Goal: Task Accomplishment & Management: Manage account settings

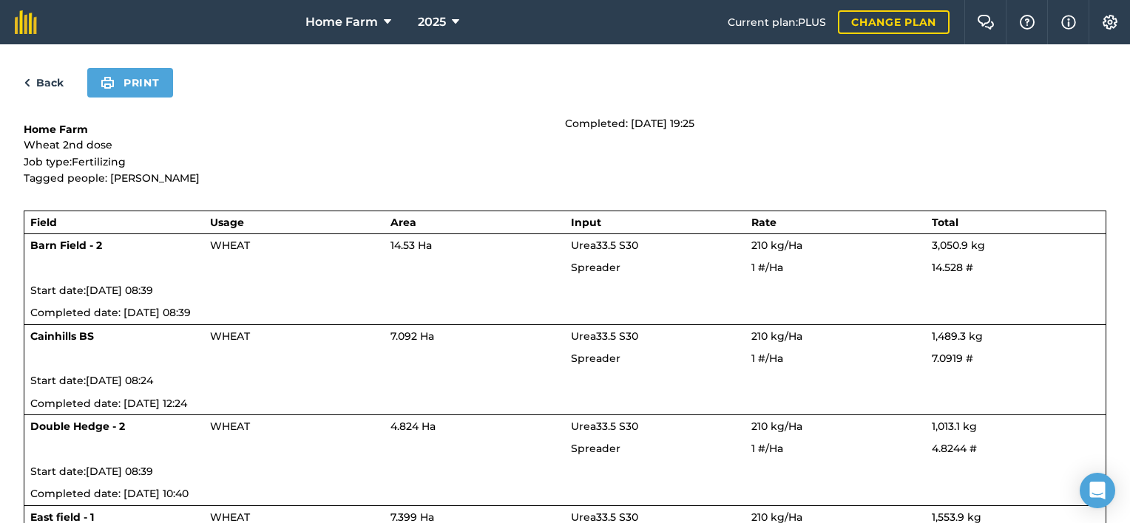
click at [61, 83] on link "Back" at bounding box center [44, 83] width 40 height 18
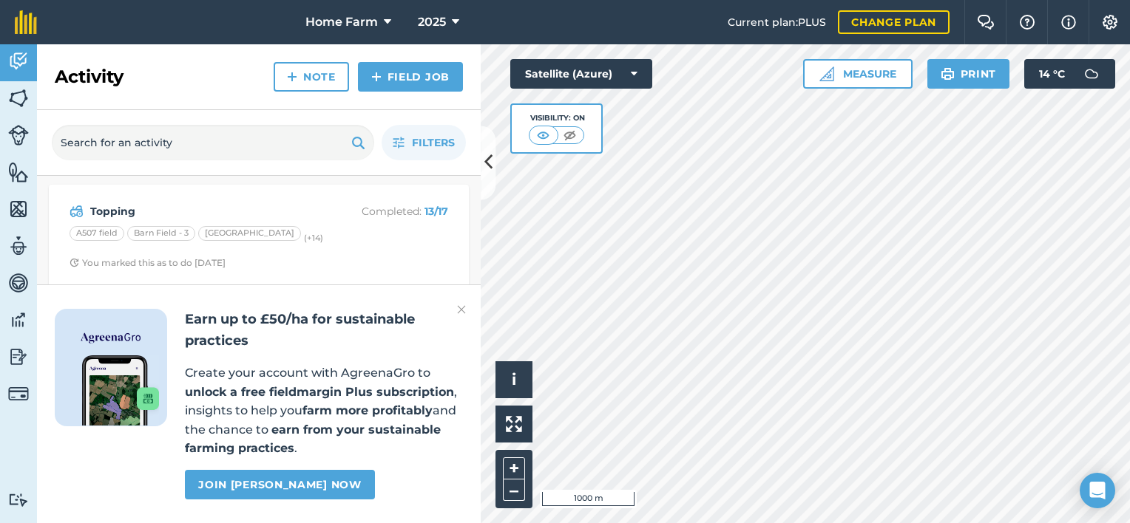
click at [461, 312] on img at bounding box center [461, 310] width 9 height 18
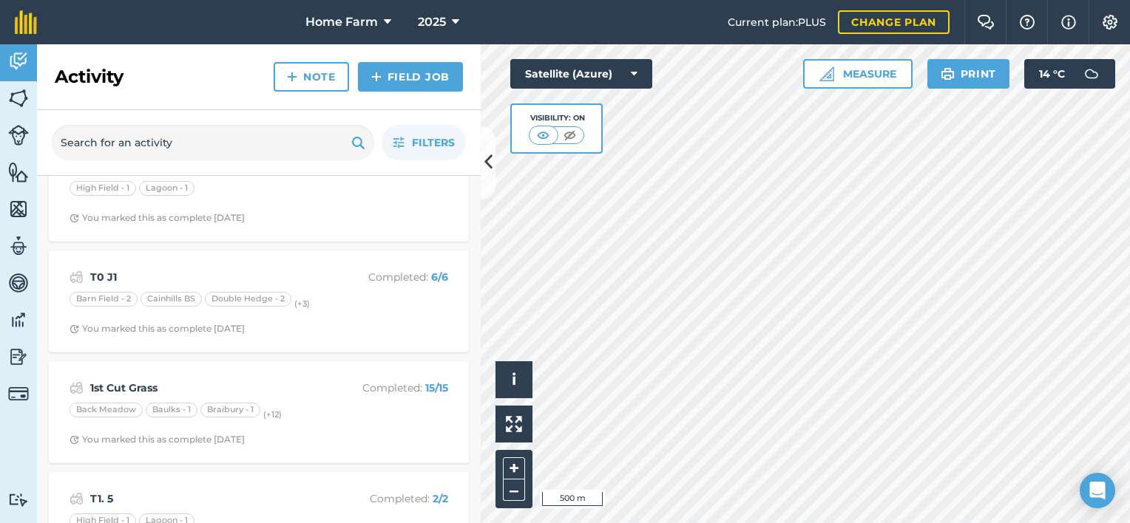
scroll to position [4442, 0]
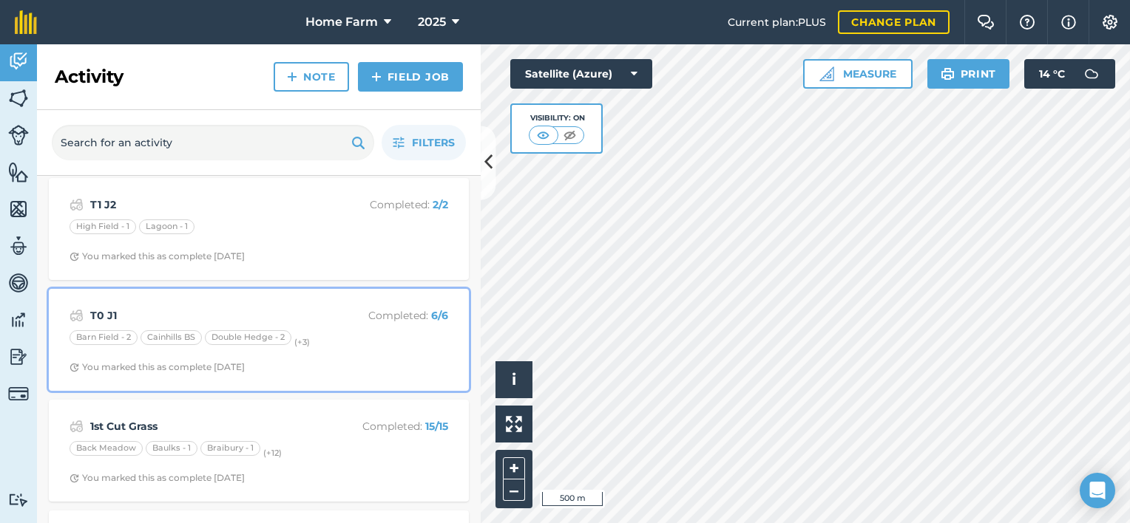
click at [206, 308] on strong "T0 J1" at bounding box center [207, 316] width 234 height 16
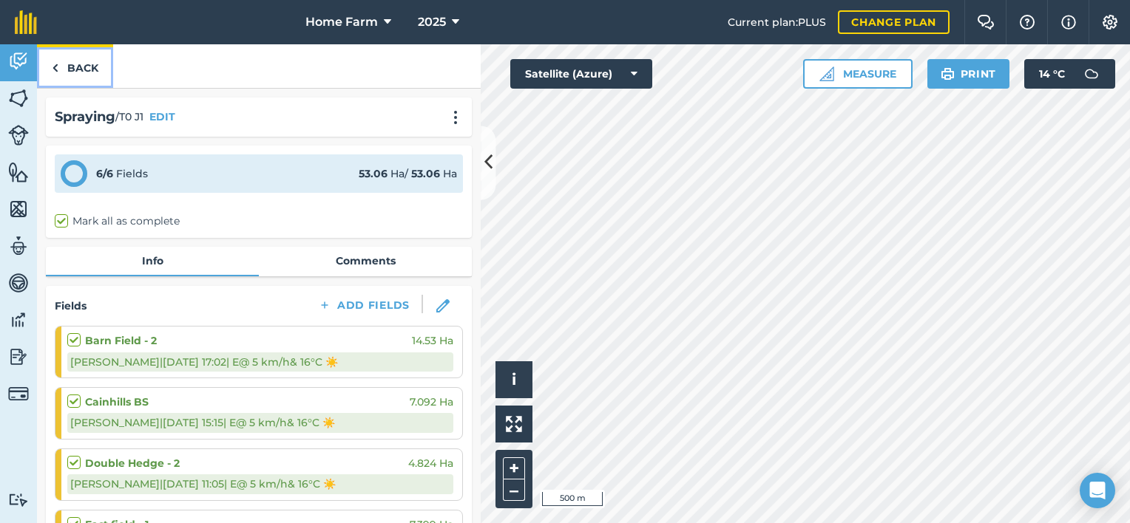
click at [68, 60] on link "Back" at bounding box center [75, 66] width 76 height 44
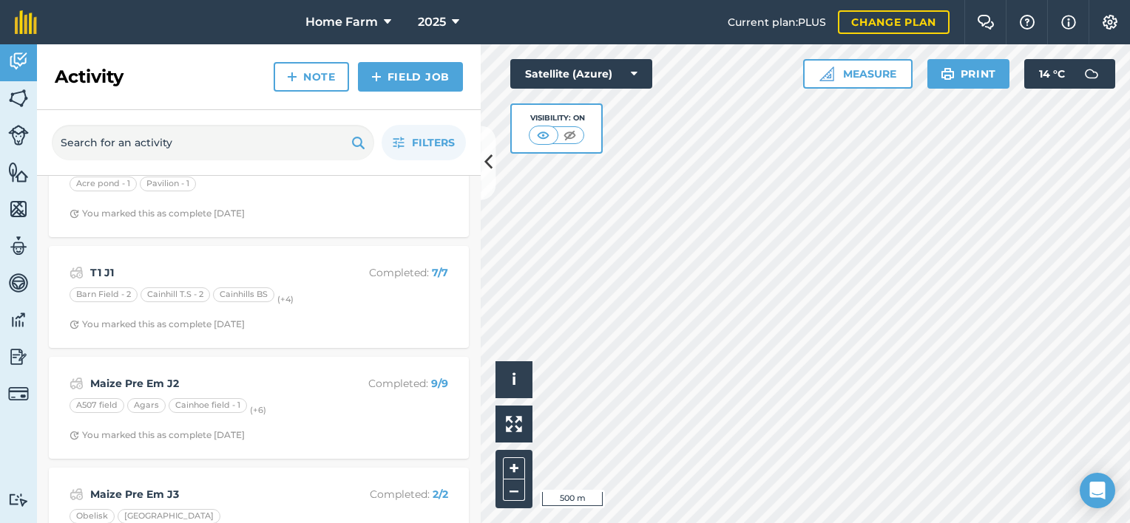
scroll to position [4927, 0]
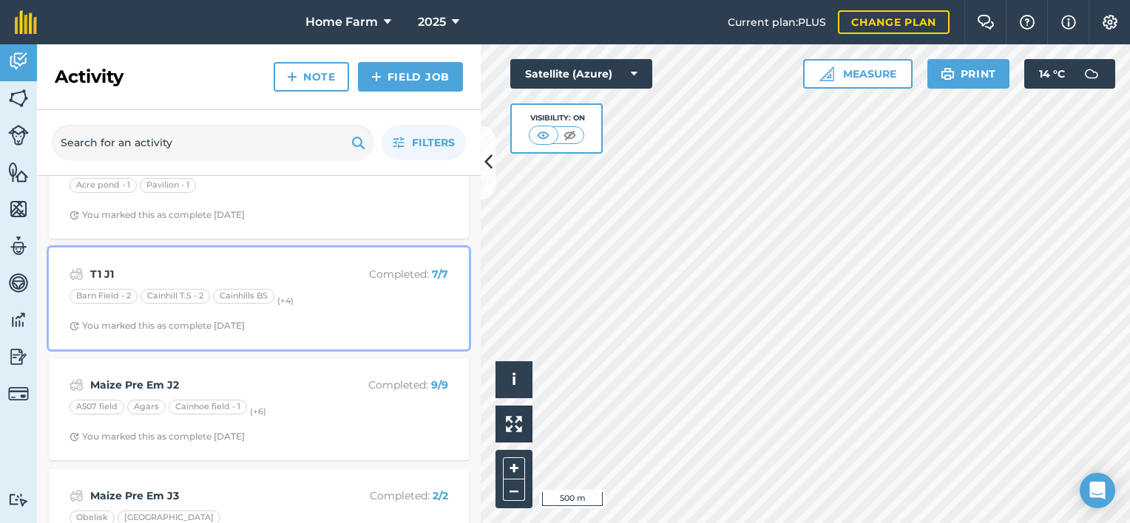
click at [341, 289] on div "Barn Field - 2 Cainhill T.S - 2 Cainhills BS (+ 4 )" at bounding box center [258, 298] width 379 height 19
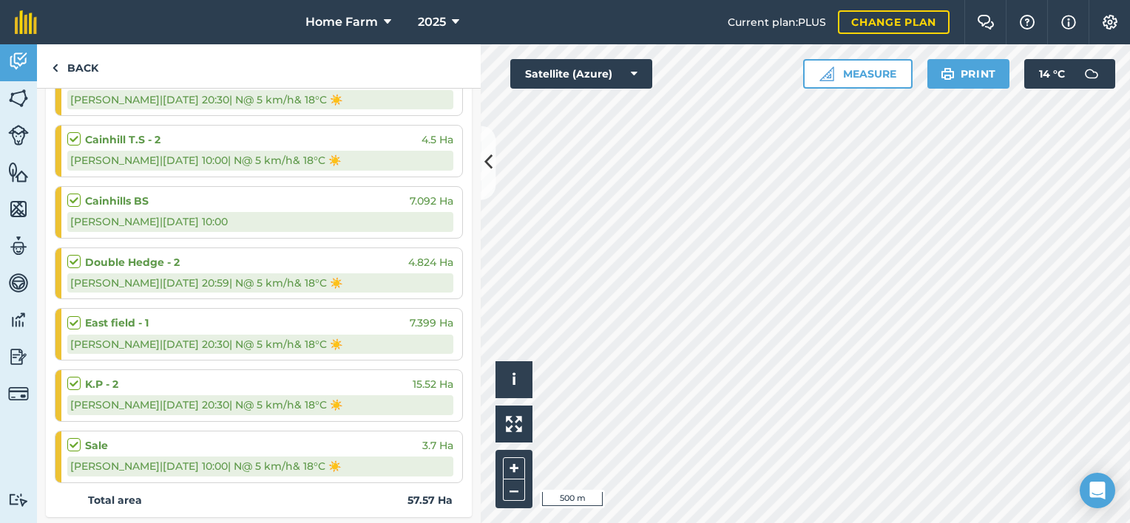
scroll to position [254, 0]
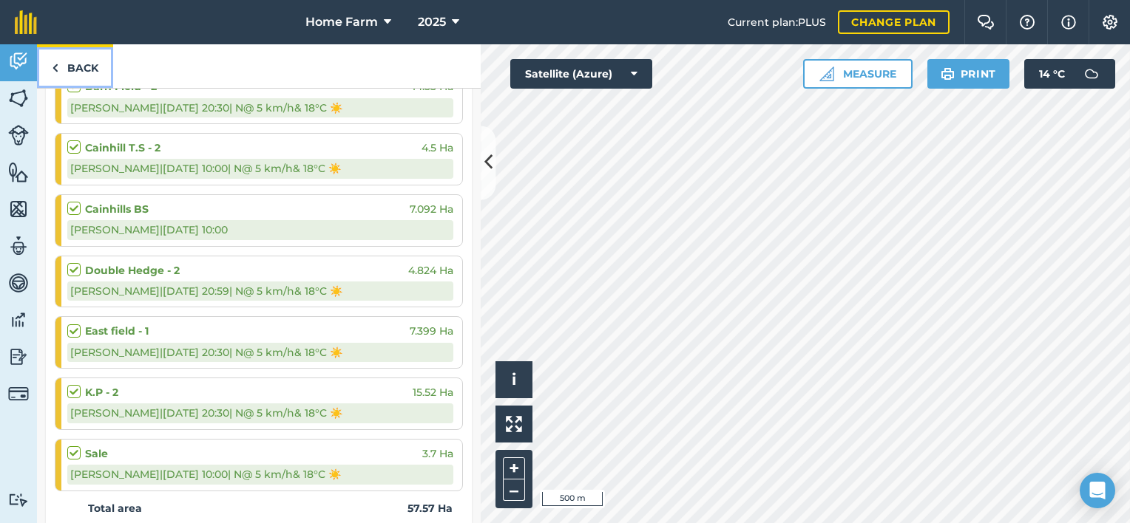
click at [76, 73] on link "Back" at bounding box center [75, 66] width 76 height 44
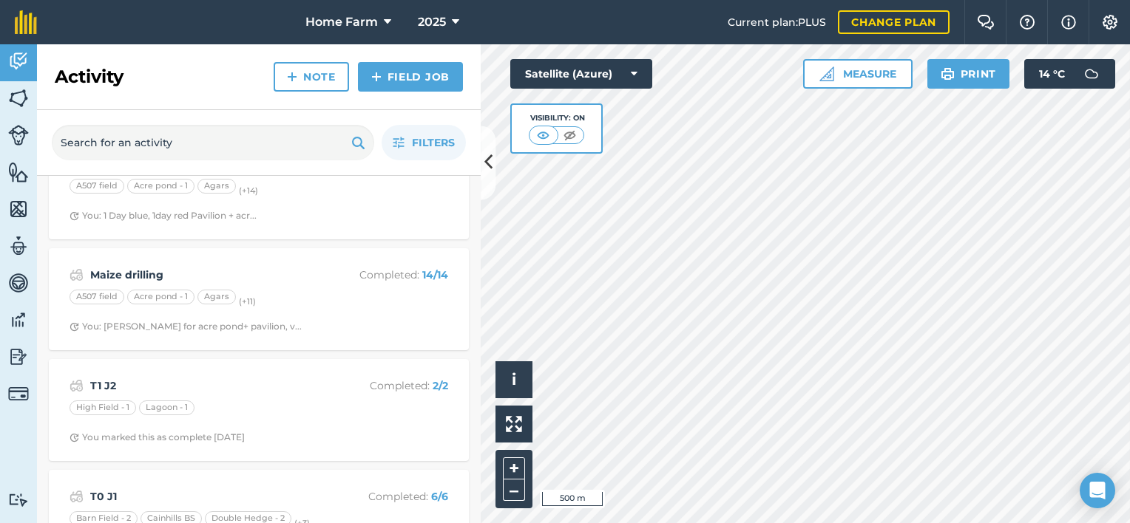
scroll to position [4261, 0]
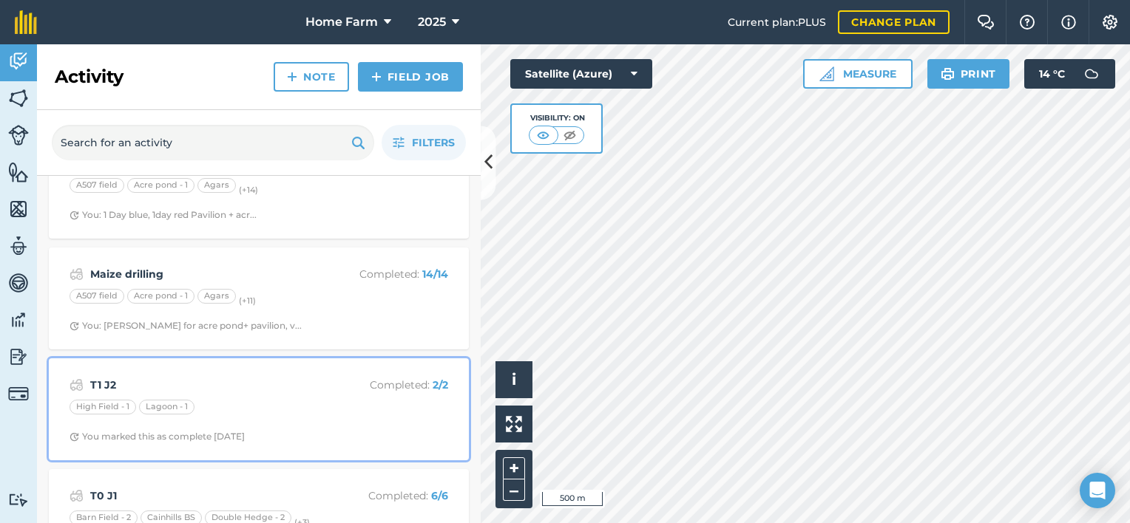
click at [254, 400] on div "[GEOGRAPHIC_DATA] - 1 Lagoon - 1" at bounding box center [258, 409] width 379 height 19
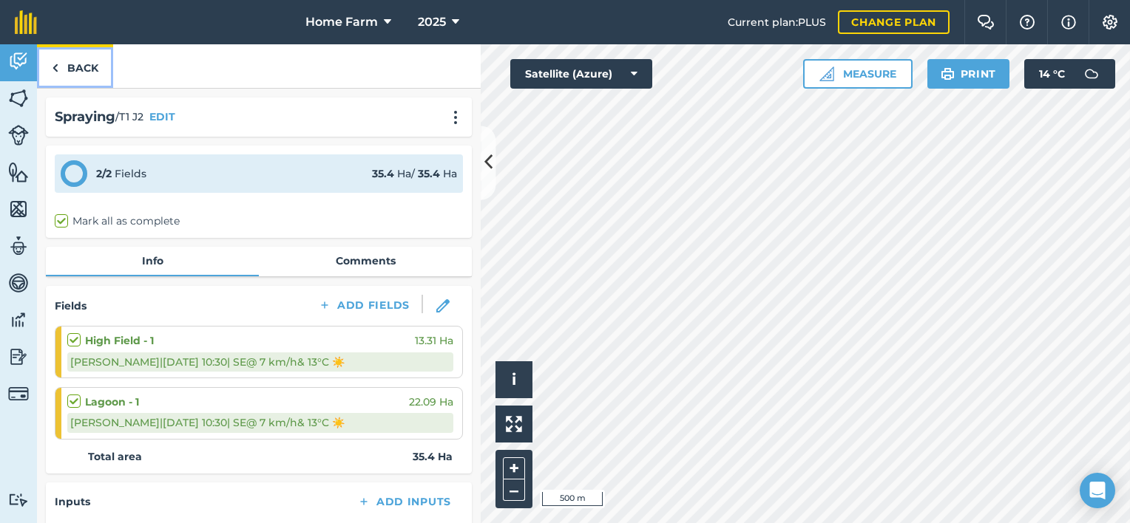
click at [83, 68] on link "Back" at bounding box center [75, 66] width 76 height 44
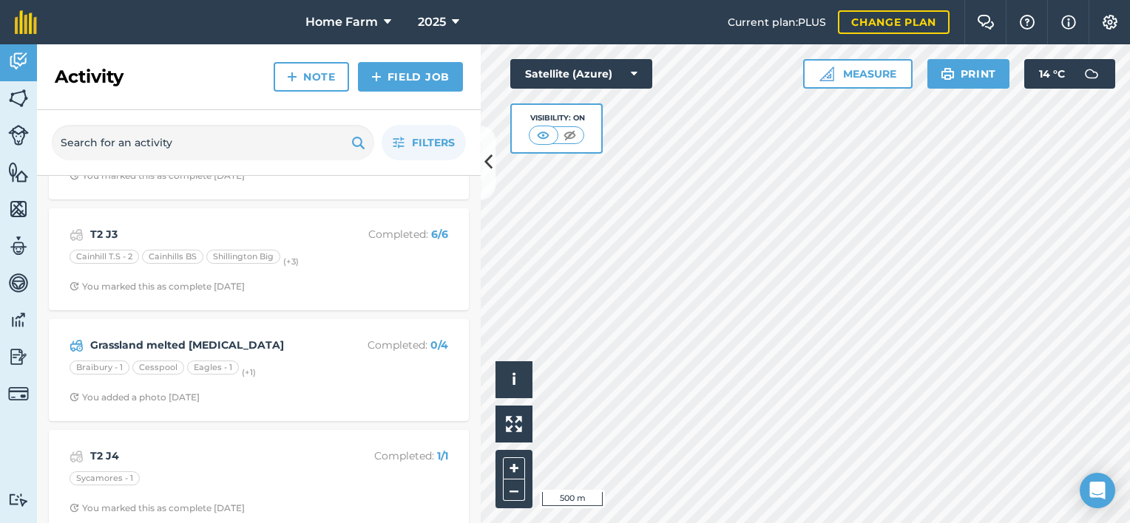
scroll to position [2852, 0]
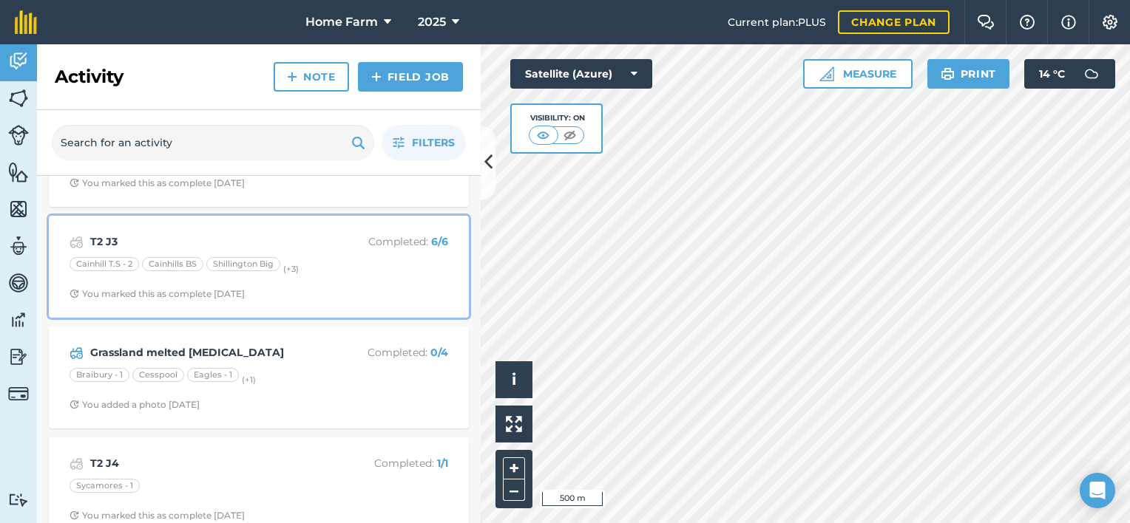
click at [349, 293] on div "T2 J3 Completed : 6 / 6 Cainhill T.S - 2 Cainhills [PERSON_NAME] Big (+ 3 ) You…" at bounding box center [259, 267] width 402 height 84
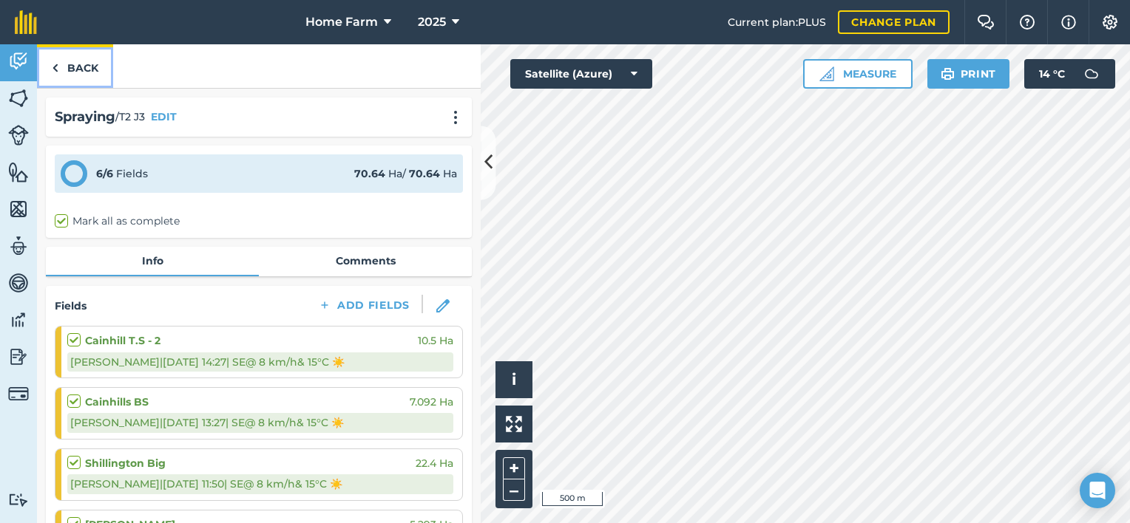
click at [82, 58] on link "Back" at bounding box center [75, 66] width 76 height 44
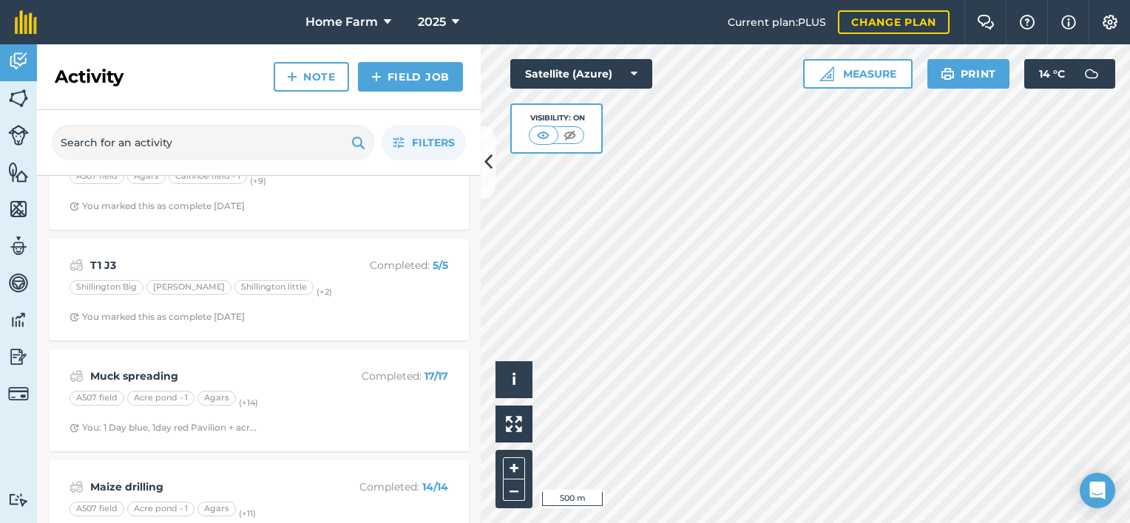
scroll to position [4042, 0]
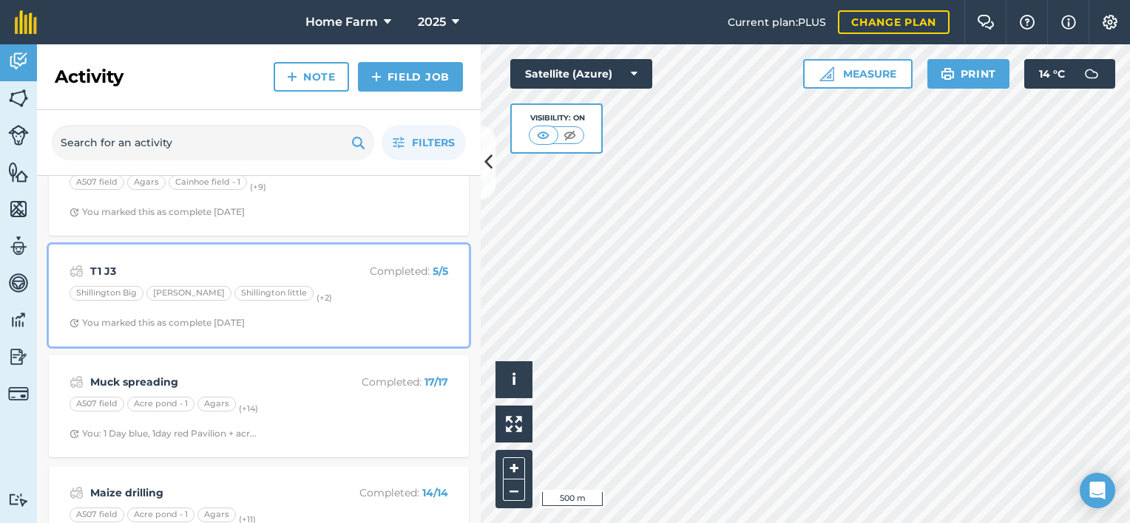
click at [245, 317] on div "You marked this as complete [DATE]" at bounding box center [156, 323] width 175 height 12
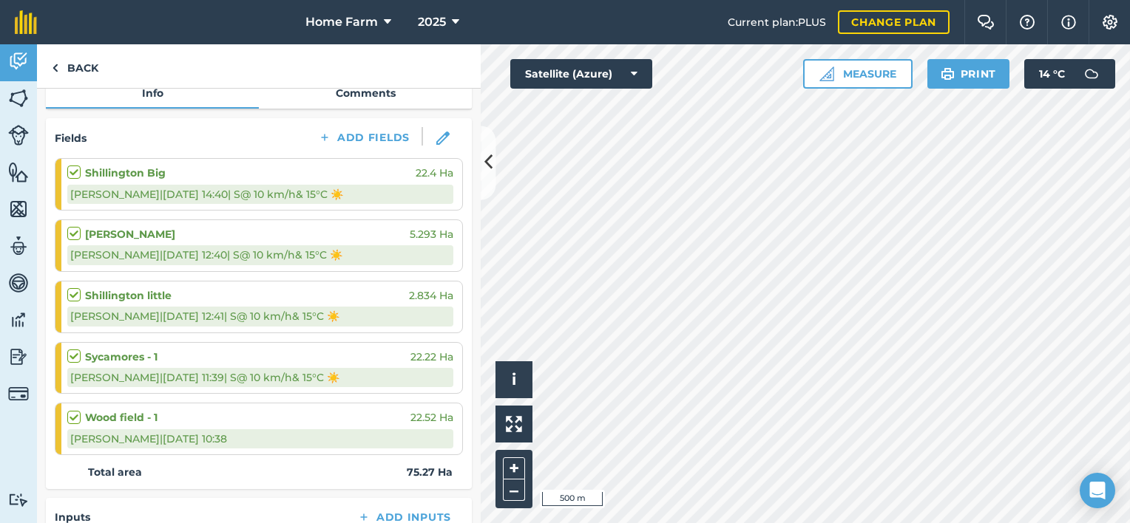
scroll to position [169, 0]
click at [83, 58] on link "Back" at bounding box center [75, 66] width 76 height 44
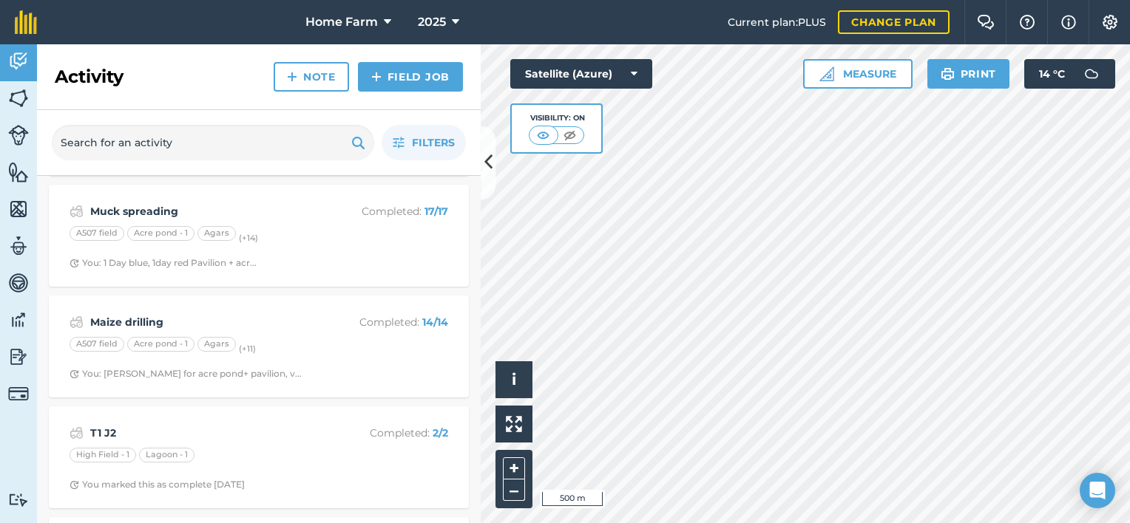
scroll to position [4078, 0]
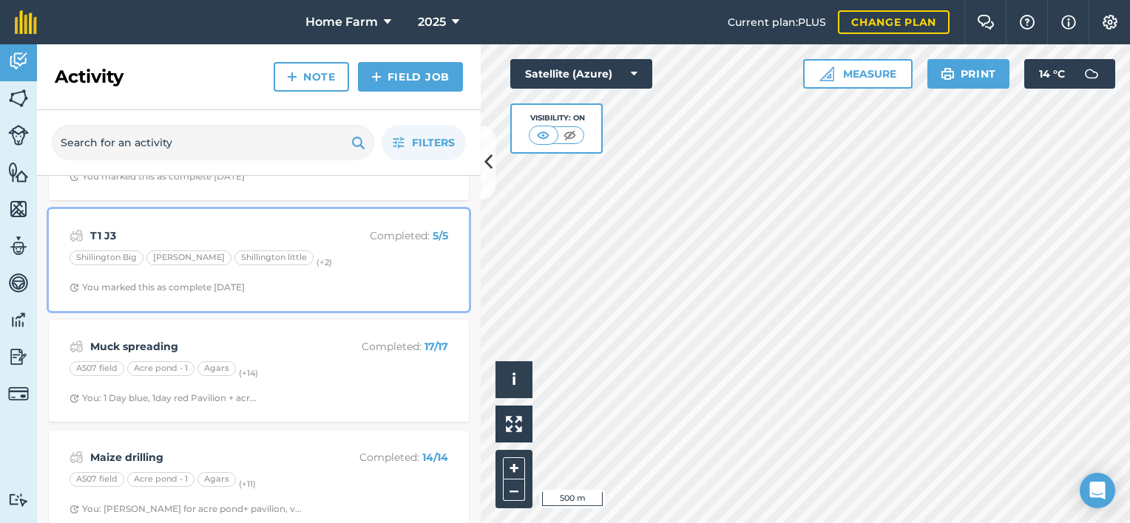
click at [328, 265] on div "T1 J3 Completed : 5 / 5 Shillington Big Shillington [PERSON_NAME] little (+ 2 )…" at bounding box center [259, 260] width 402 height 84
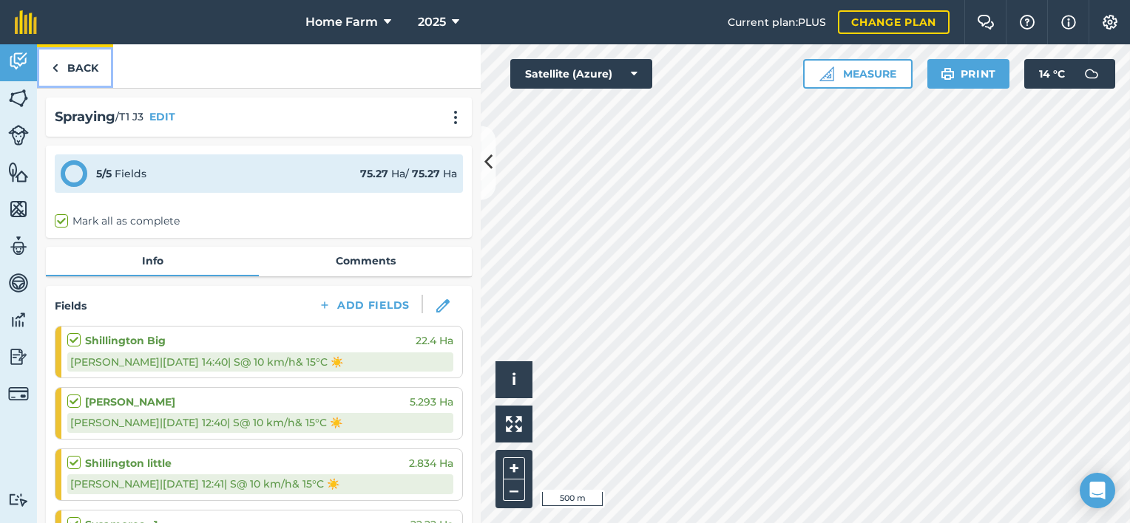
click at [84, 61] on link "Back" at bounding box center [75, 66] width 76 height 44
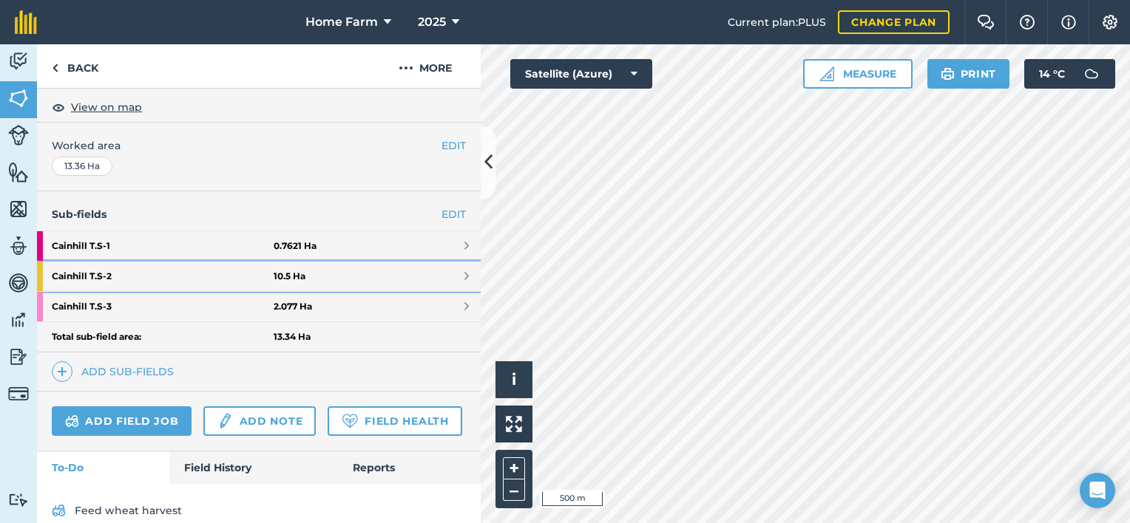
click at [161, 276] on strong "Cainhill T.S - 2" at bounding box center [163, 277] width 222 height 30
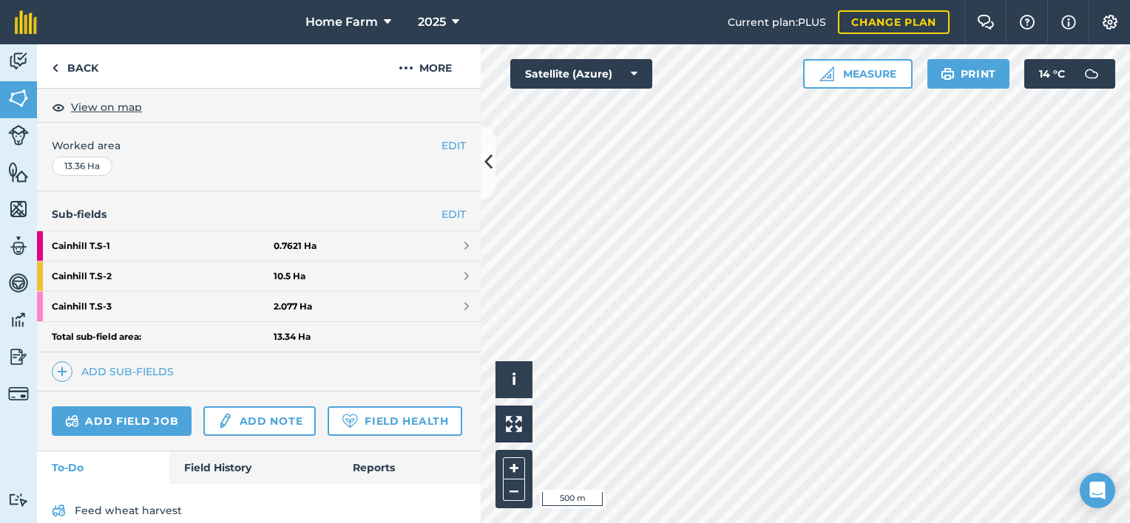
scroll to position [155, 0]
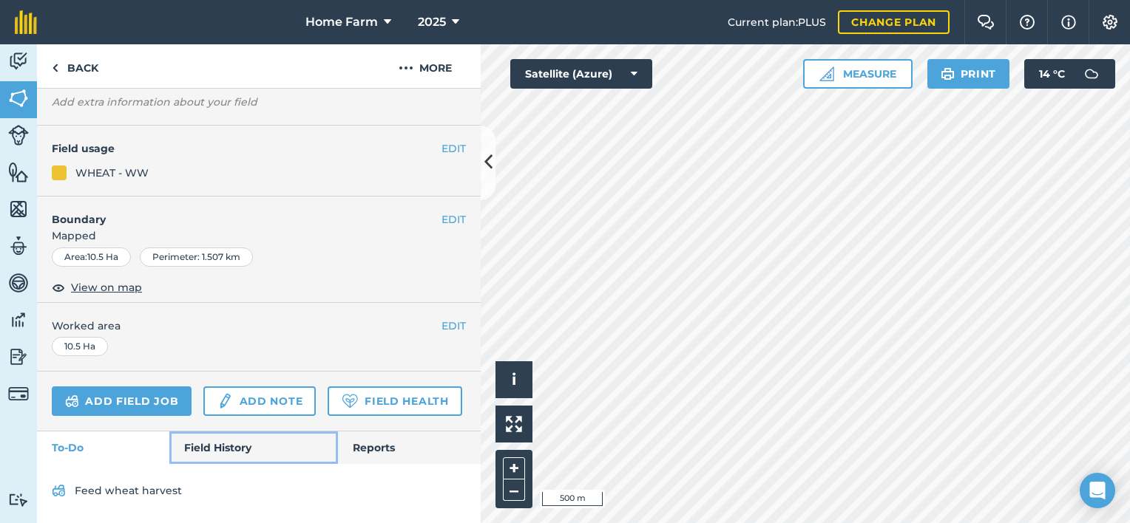
click at [231, 437] on link "Field History" at bounding box center [253, 448] width 168 height 33
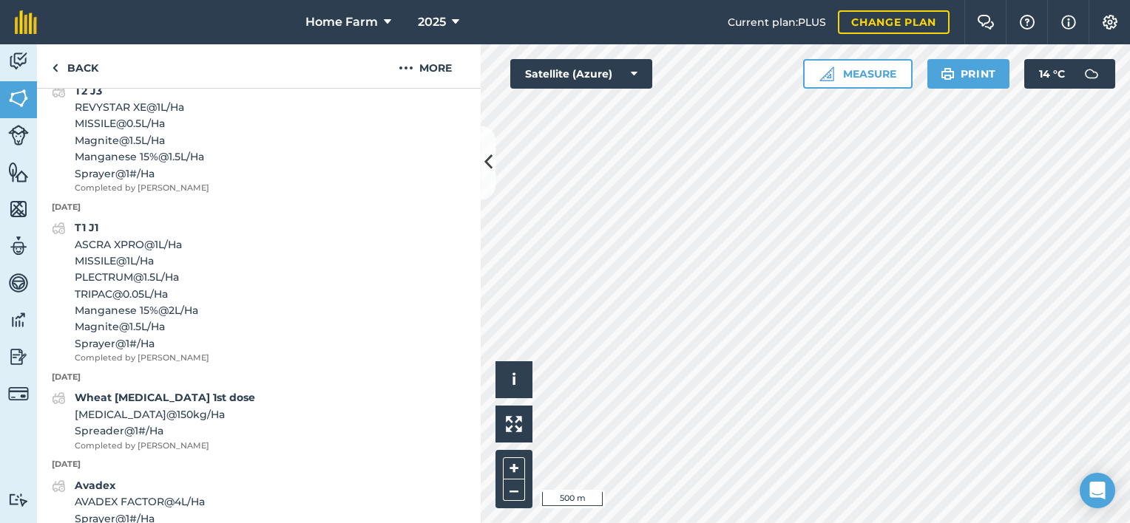
scroll to position [806, 0]
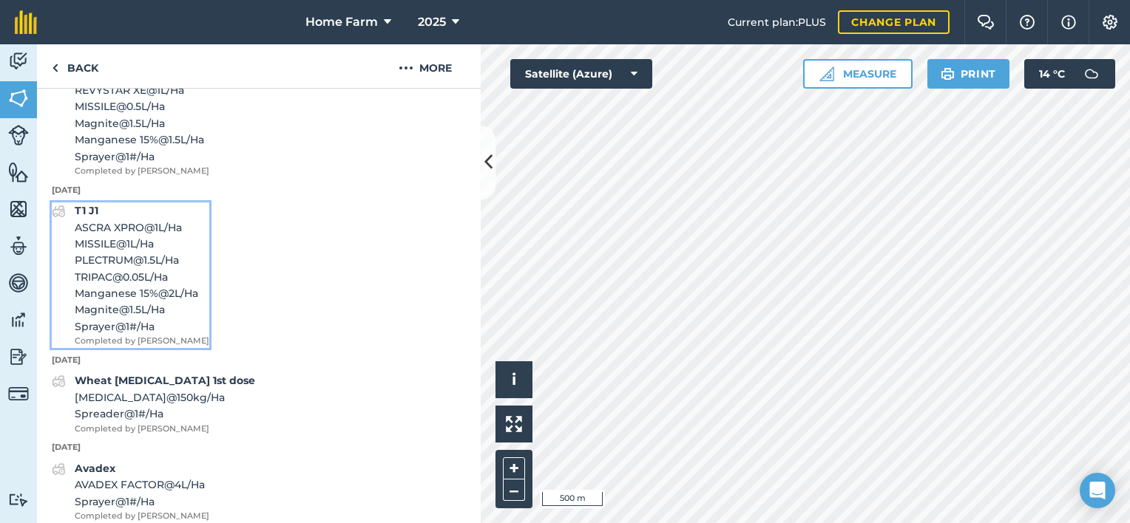
click at [140, 302] on span "Manganese 15% @ 2 L / Ha" at bounding box center [142, 293] width 135 height 16
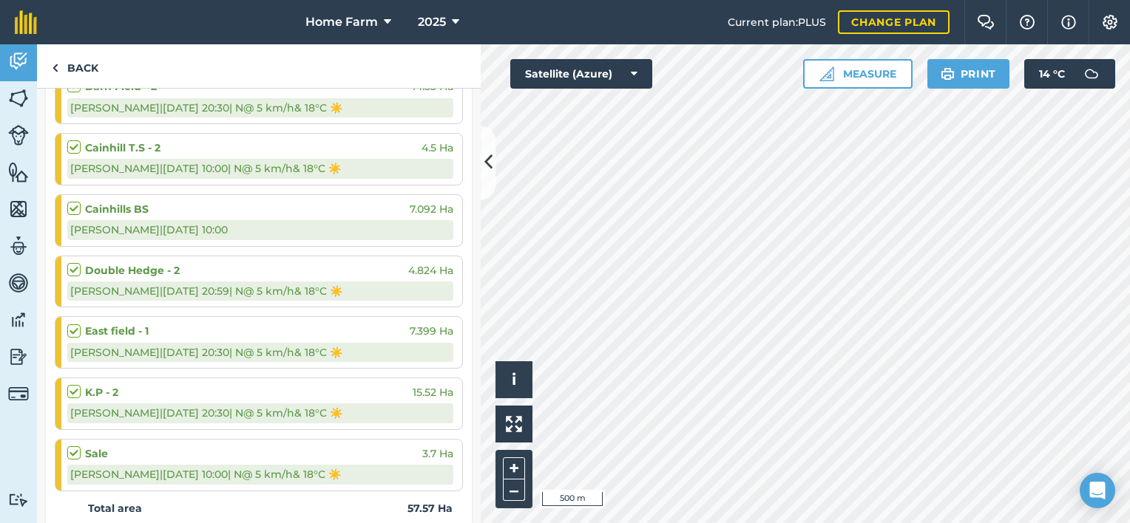
scroll to position [269, 0]
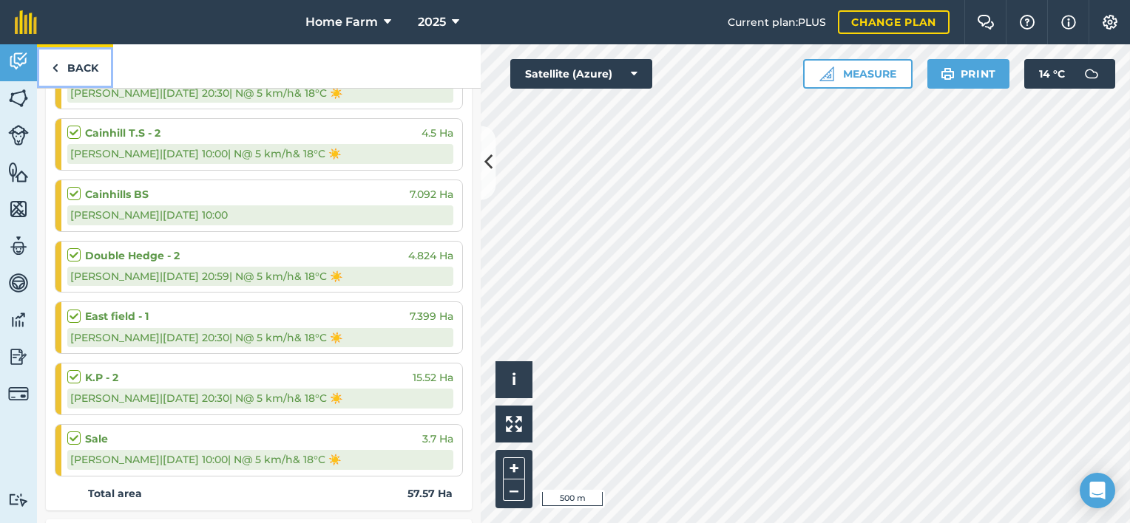
click at [79, 68] on link "Back" at bounding box center [75, 66] width 76 height 44
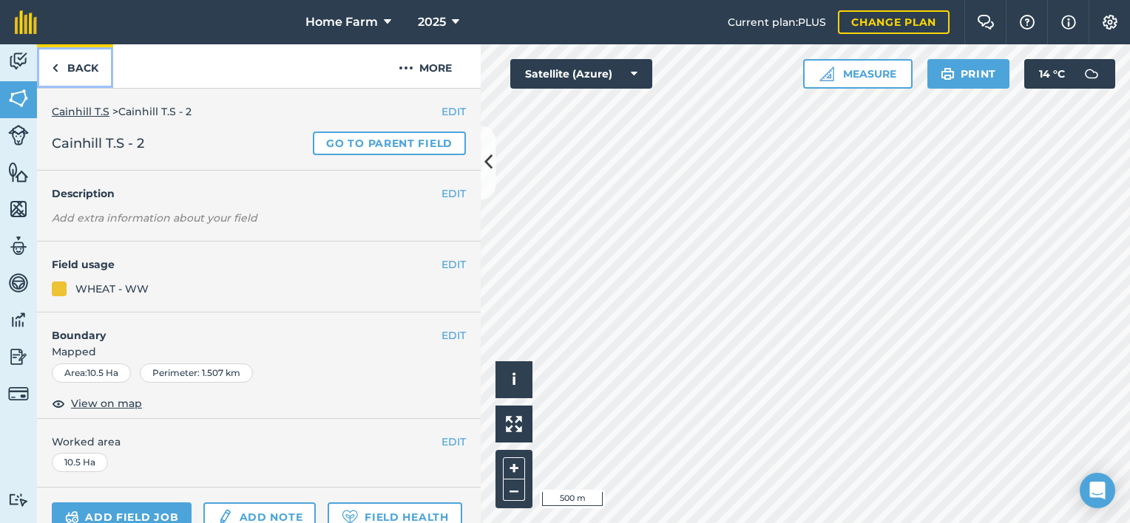
click at [81, 76] on link "Back" at bounding box center [75, 66] width 76 height 44
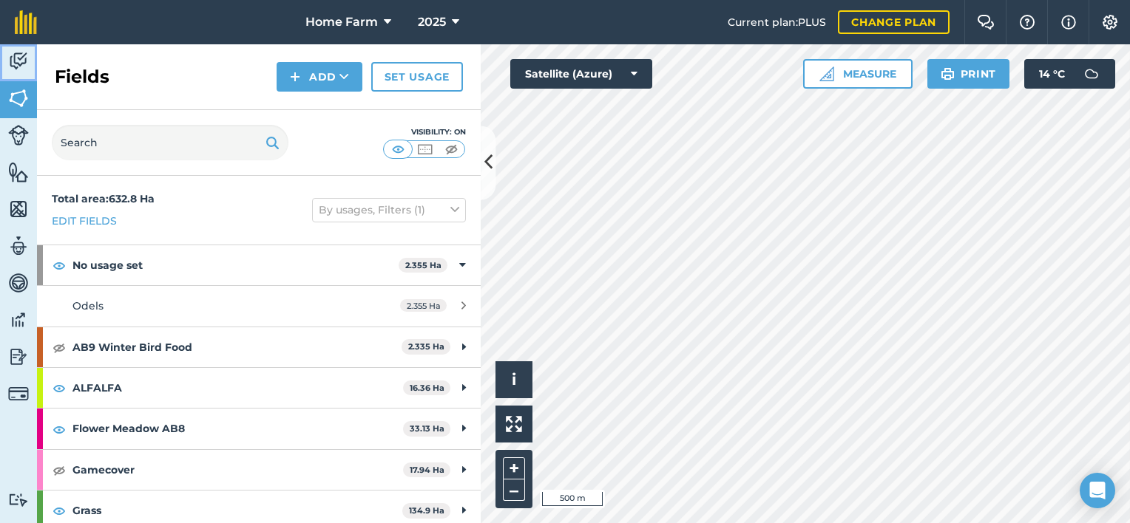
click at [11, 69] on img at bounding box center [18, 61] width 21 height 22
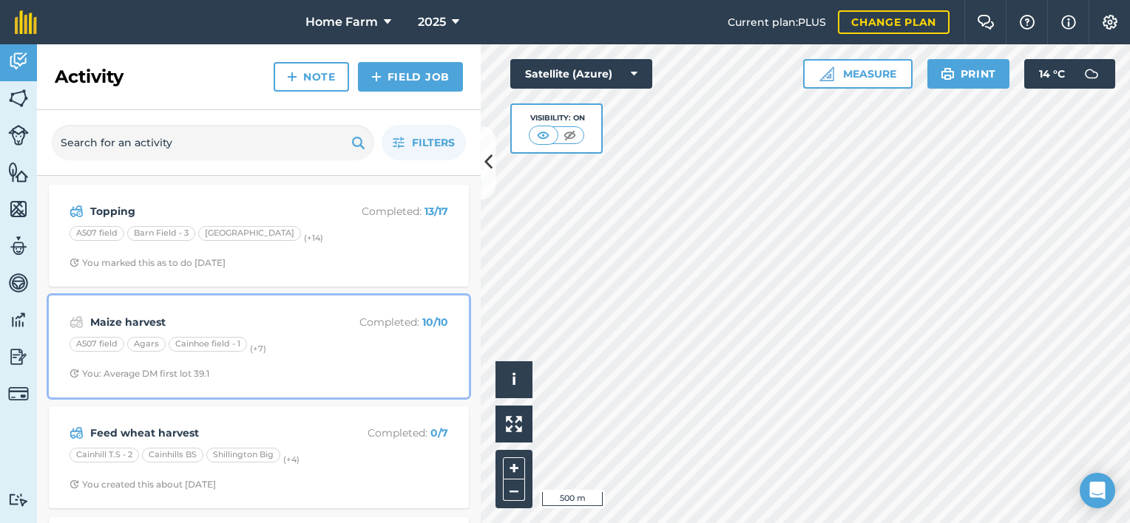
click at [310, 339] on div "A507 field Agars Cainhoe field - 1 (+ 7 )" at bounding box center [258, 346] width 379 height 19
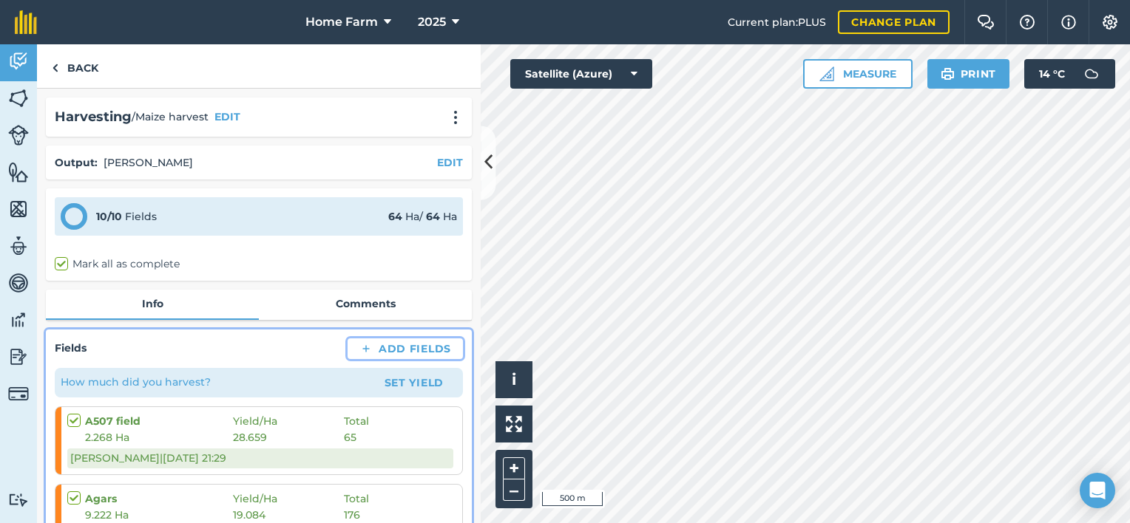
click at [369, 348] on button "Add Fields" at bounding box center [404, 349] width 115 height 21
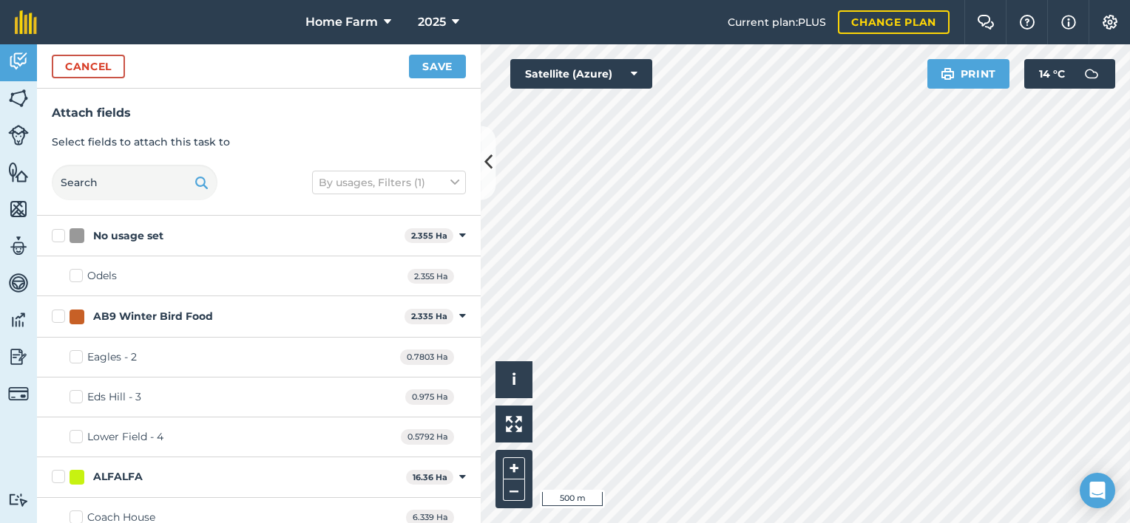
checkbox input "true"
click at [435, 68] on button "Save" at bounding box center [437, 67] width 57 height 24
checkbox input "false"
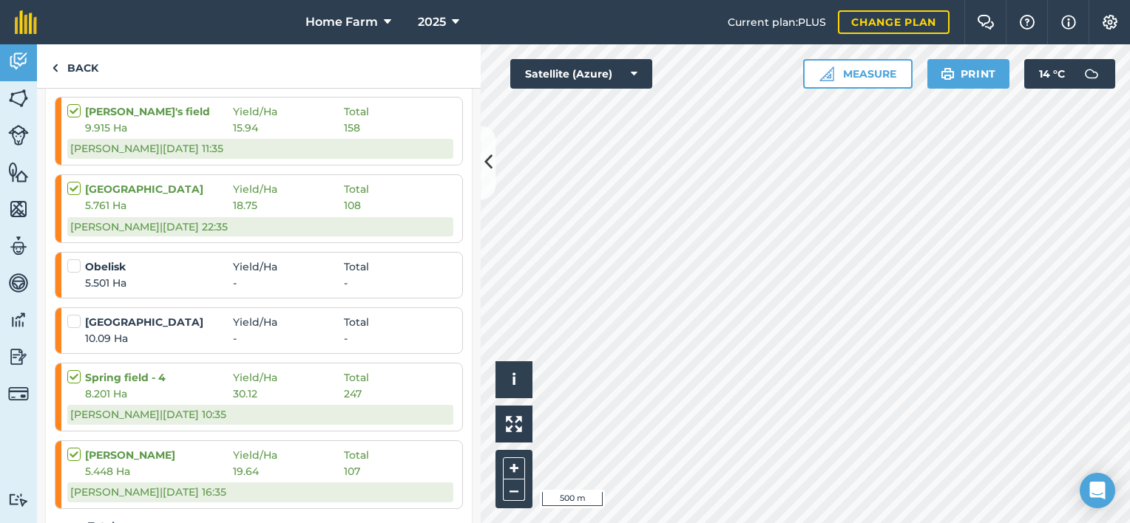
scroll to position [795, 0]
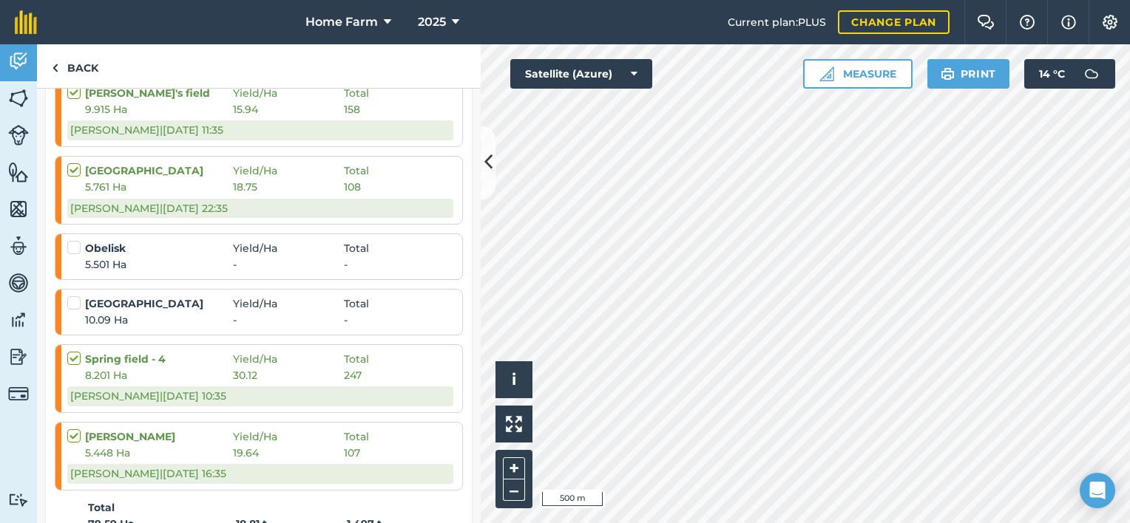
click at [77, 240] on label at bounding box center [76, 240] width 18 height 0
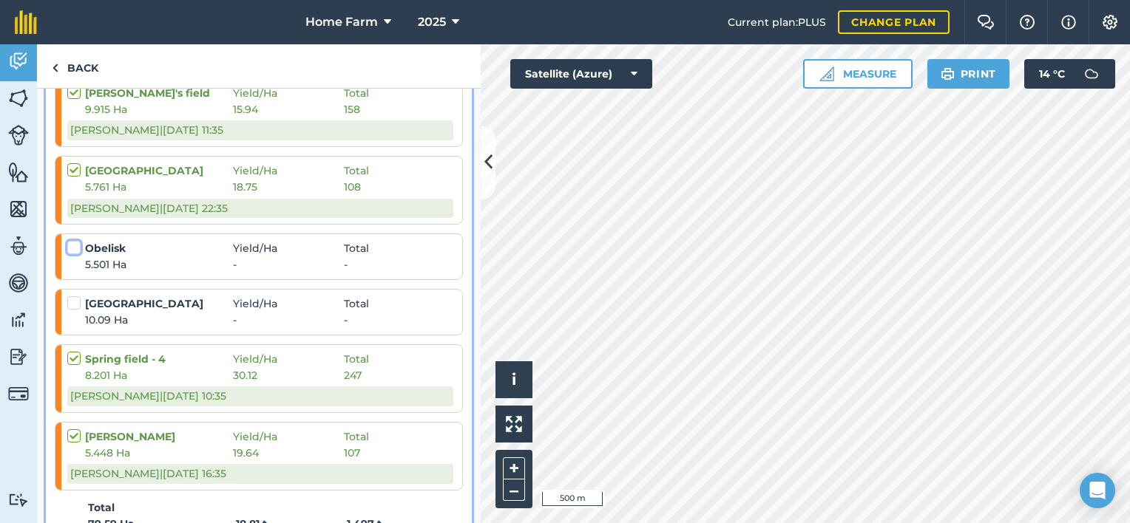
click at [77, 242] on input "checkbox" at bounding box center [72, 245] width 10 height 10
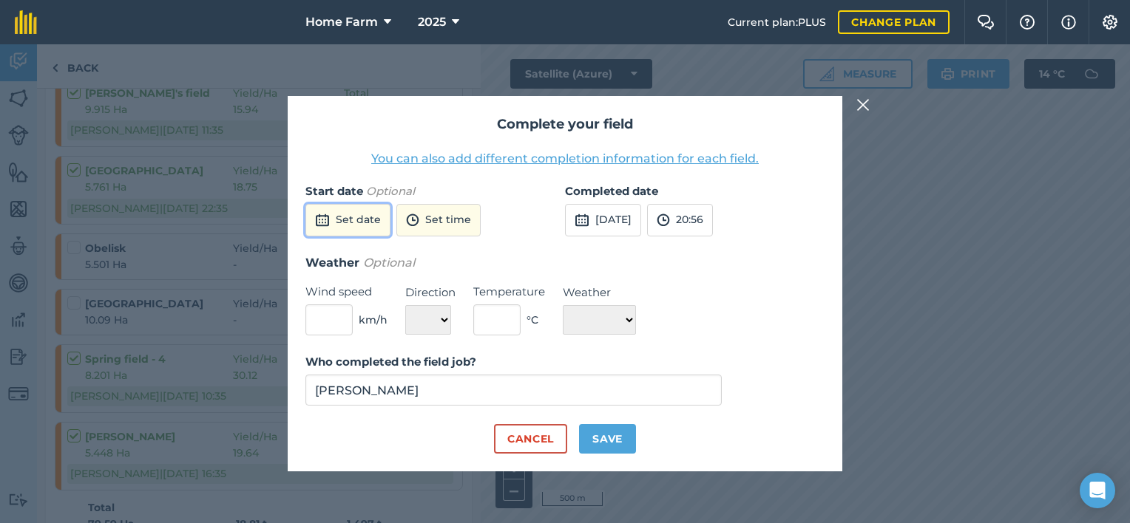
click at [356, 206] on button "Set date" at bounding box center [347, 220] width 85 height 33
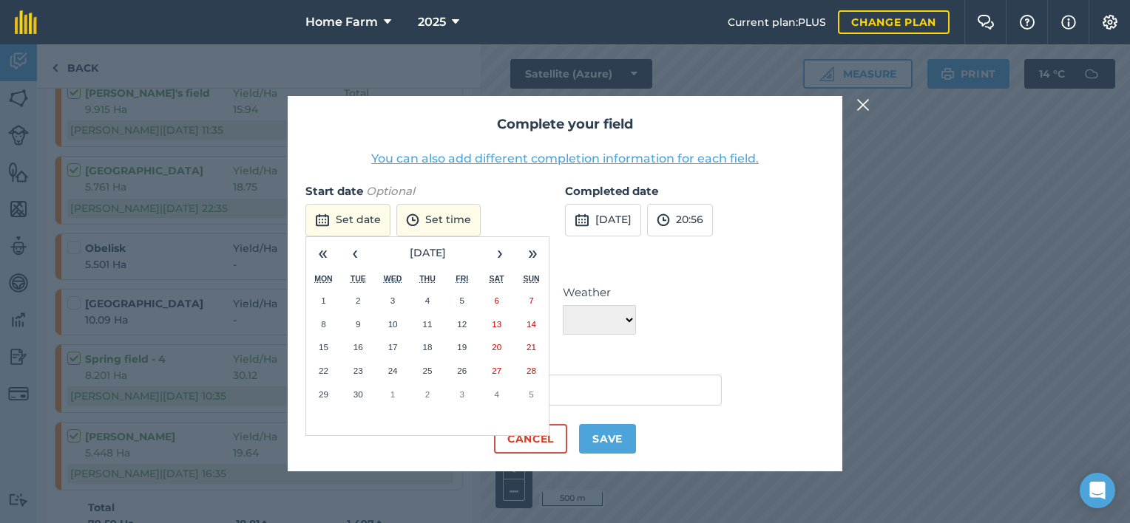
click at [364, 339] on button "16" at bounding box center [358, 348] width 35 height 24
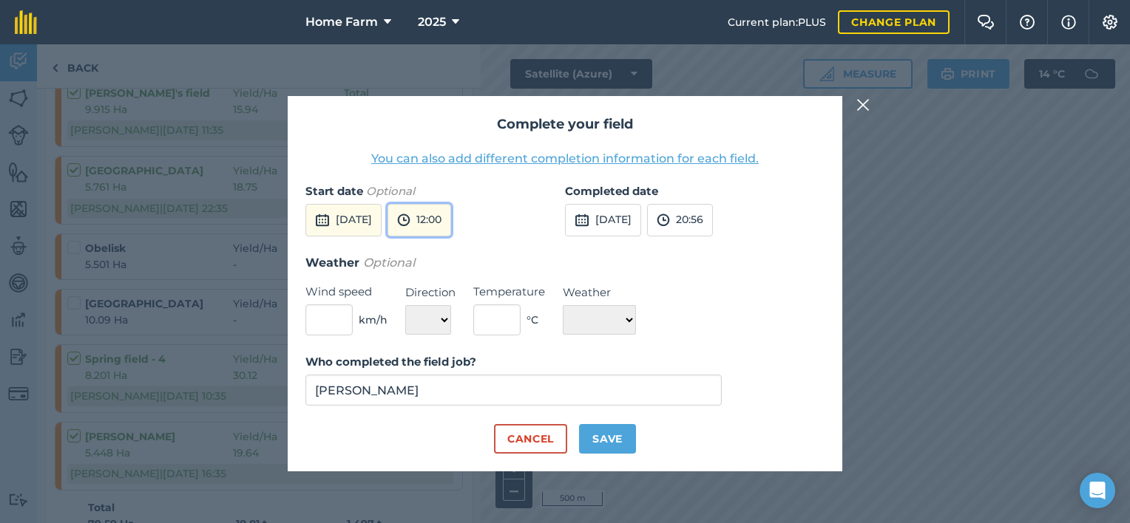
click at [451, 215] on button "12:00" at bounding box center [419, 220] width 64 height 33
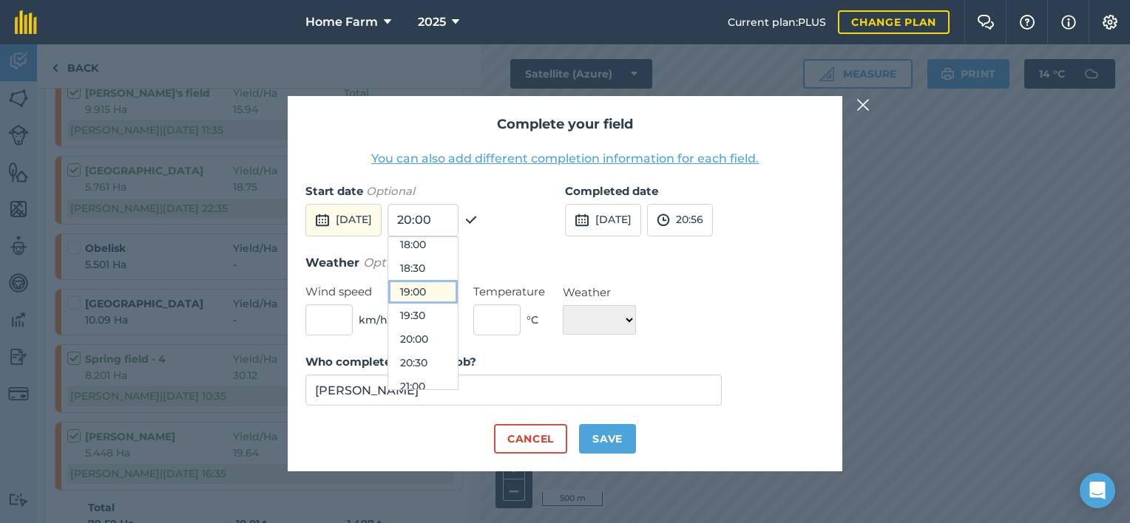
click at [458, 289] on button "19:00" at bounding box center [422, 292] width 69 height 24
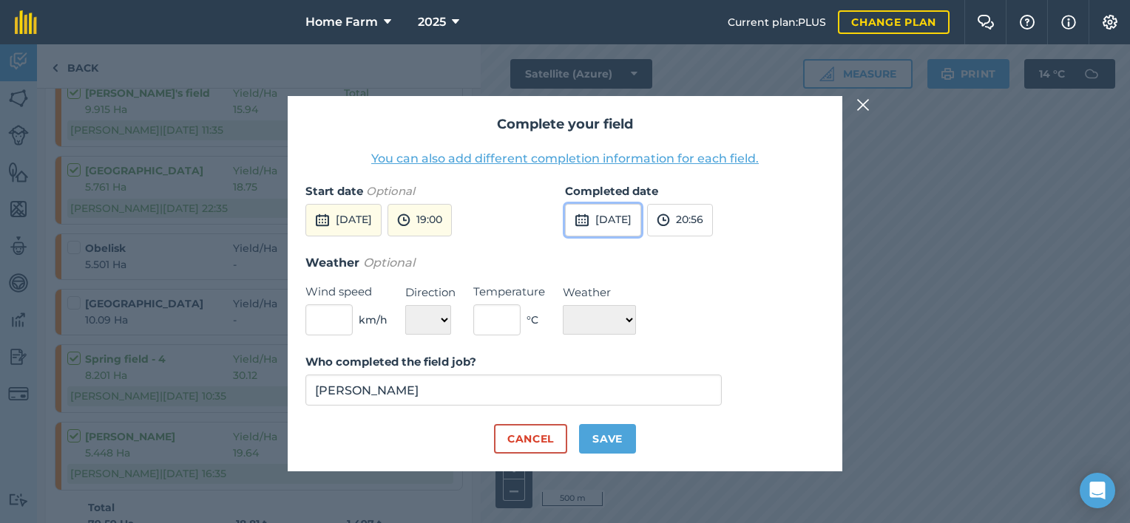
click at [641, 216] on button "[DATE]" at bounding box center [603, 220] width 76 height 33
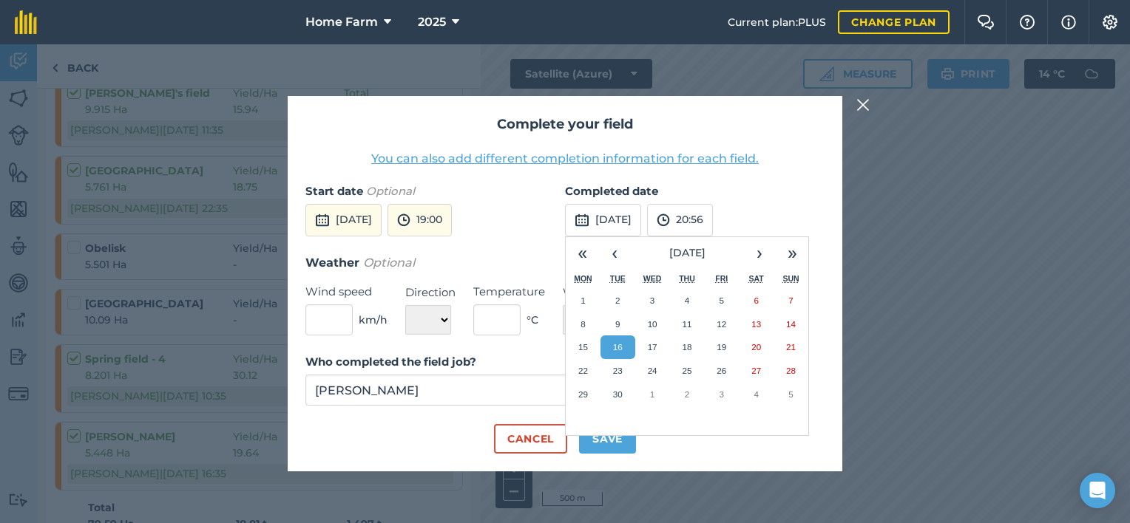
click at [792, 208] on div "Completed date [DATE] « ‹ [DATE] › » Mon Tue Wed Thu Fri Sat Sun 1 2 3 4 5 6 7 …" at bounding box center [694, 218] width 259 height 71
click at [494, 282] on div "Weather Optional Wind speed km/h Direction N NE E SE S SW W NW Temperature ° C …" at bounding box center [564, 295] width 519 height 83
click at [333, 325] on input "text" at bounding box center [328, 320] width 47 height 31
click at [502, 357] on label "Who completed the field job?" at bounding box center [513, 362] width 416 height 18
click at [502, 375] on input "[PERSON_NAME]" at bounding box center [513, 390] width 416 height 31
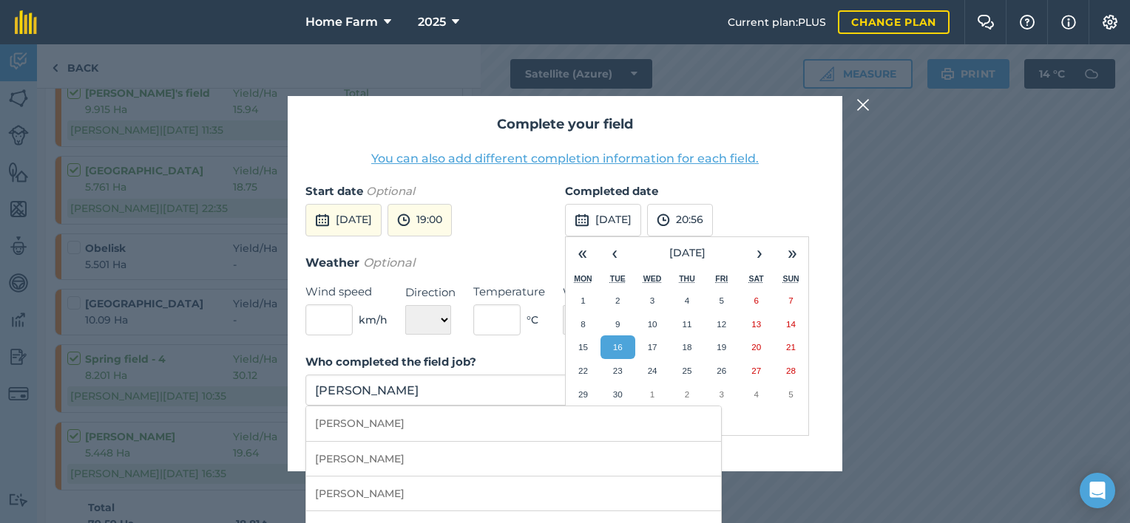
click at [789, 179] on div "Complete your field You can also add different completion information for each …" at bounding box center [565, 284] width 554 height 376
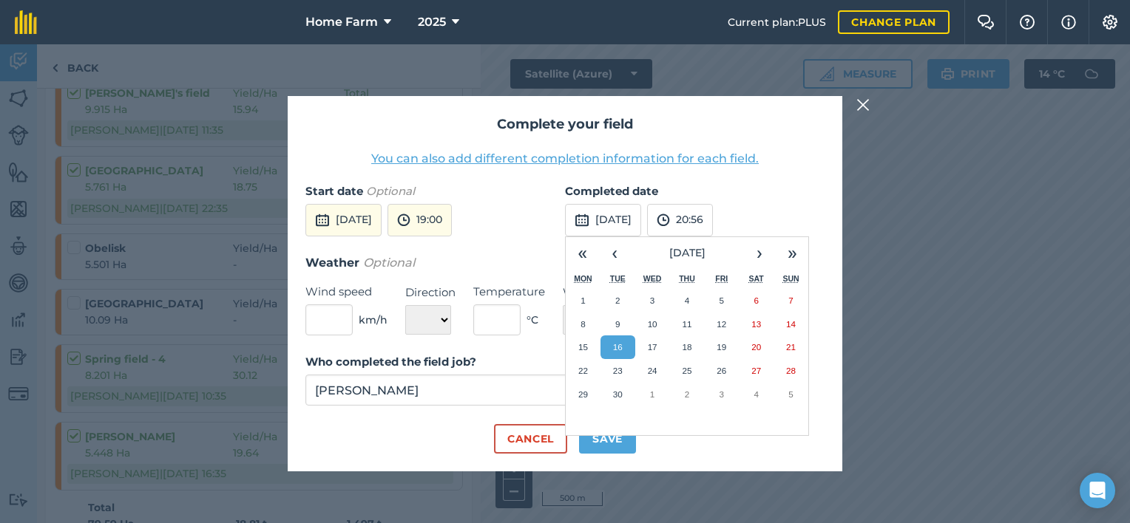
click at [615, 345] on abbr "16" at bounding box center [618, 347] width 10 height 10
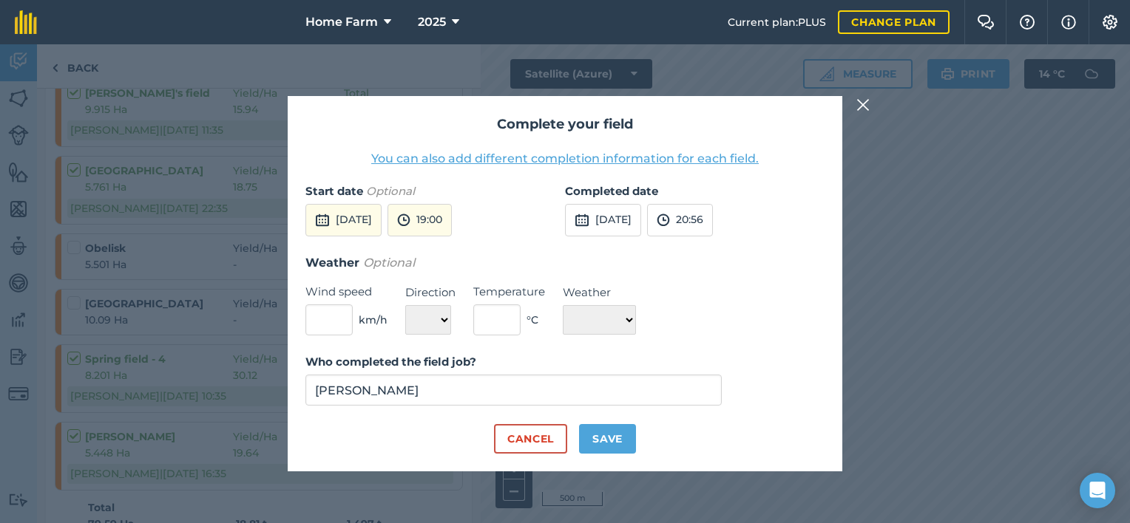
click at [707, 345] on form "Start date Optional [DATE] 19:00 Completed date [DATE] 20:56 Weather Optional W…" at bounding box center [564, 319] width 519 height 272
click at [612, 427] on button "Save" at bounding box center [607, 439] width 57 height 30
checkbox input "true"
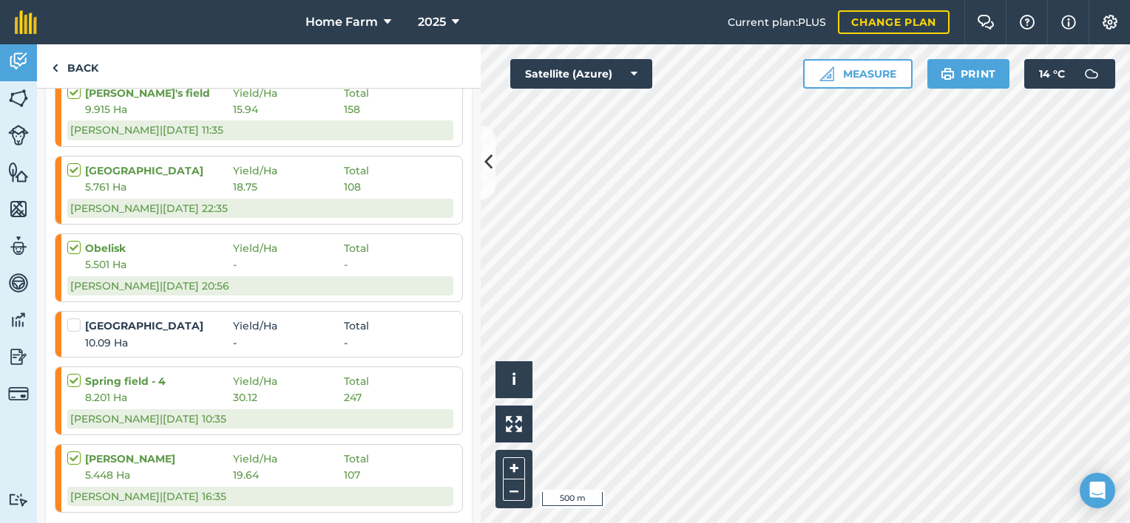
click at [72, 318] on label at bounding box center [76, 318] width 18 height 0
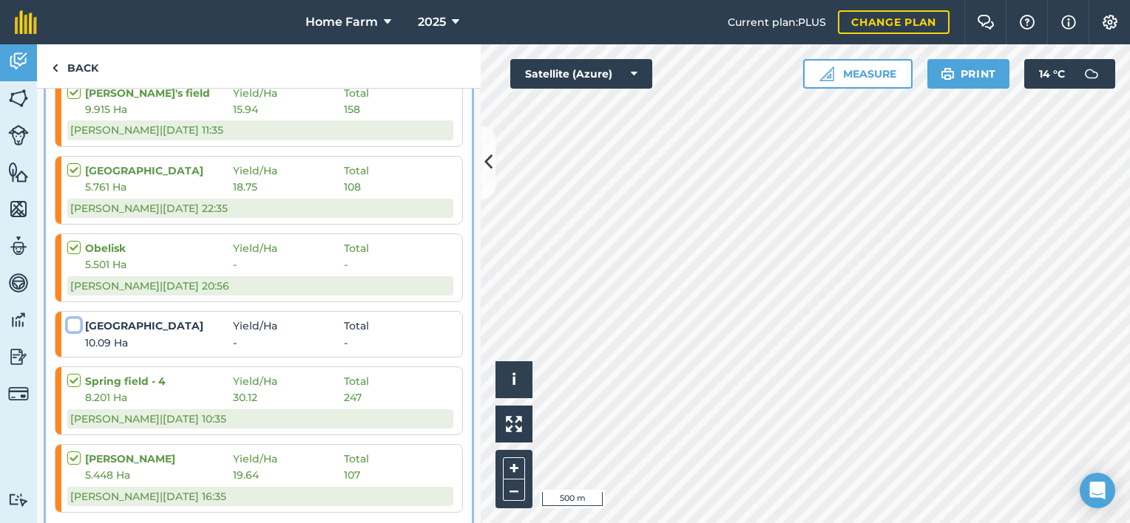
click at [72, 325] on input "checkbox" at bounding box center [72, 323] width 10 height 10
checkbox input "false"
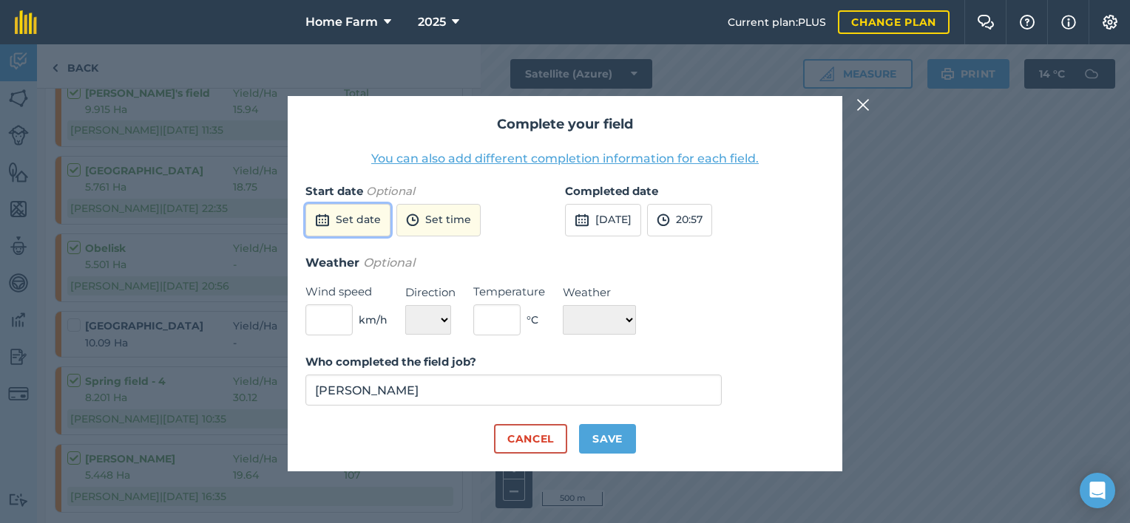
click at [351, 225] on button "Set date" at bounding box center [347, 220] width 85 height 33
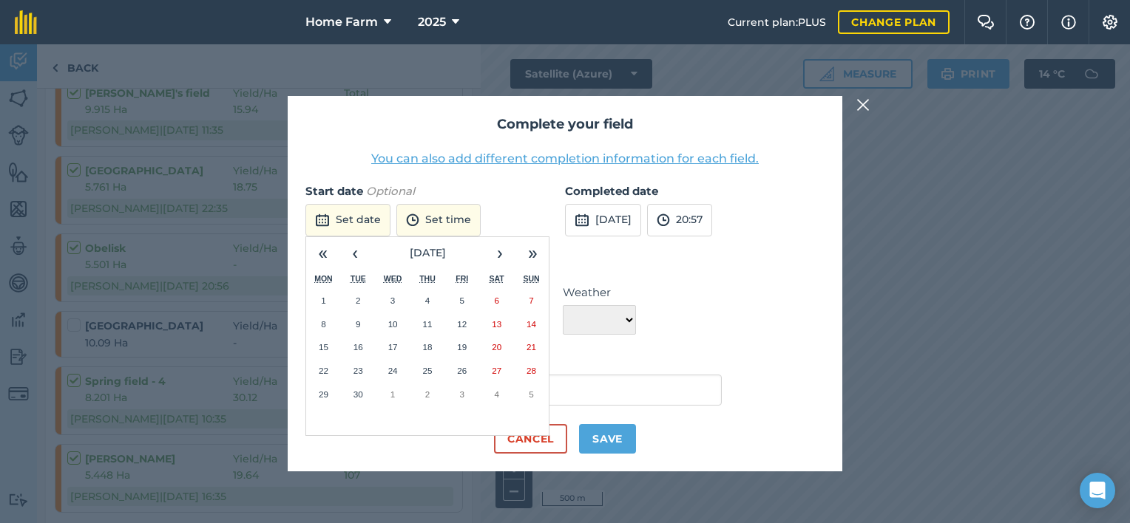
click at [366, 343] on button "16" at bounding box center [358, 348] width 35 height 24
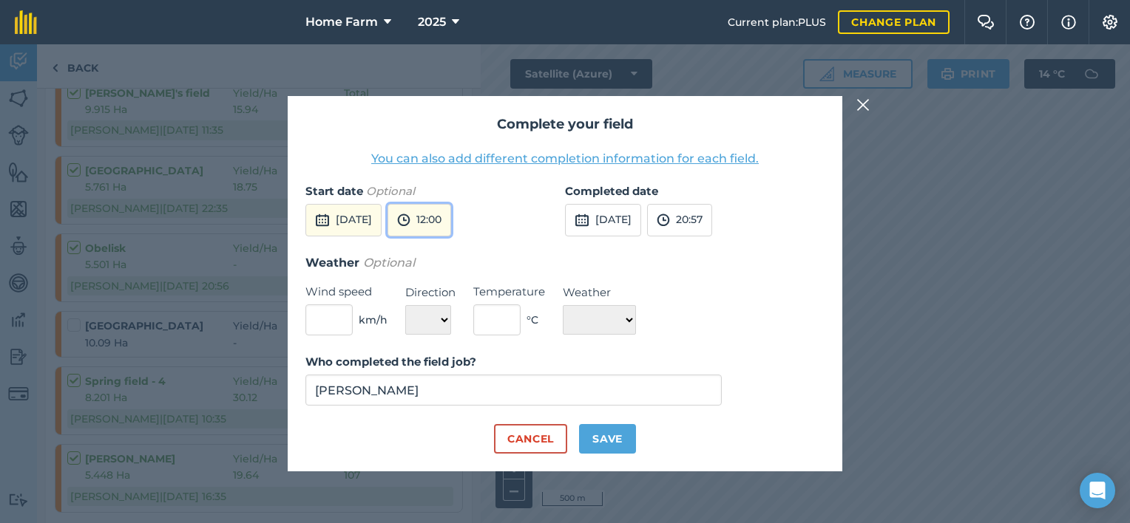
click at [451, 222] on button "12:00" at bounding box center [419, 220] width 64 height 33
click at [449, 367] on button "20:00" at bounding box center [422, 366] width 69 height 24
click at [611, 438] on button "Save" at bounding box center [607, 439] width 57 height 30
checkbox input "true"
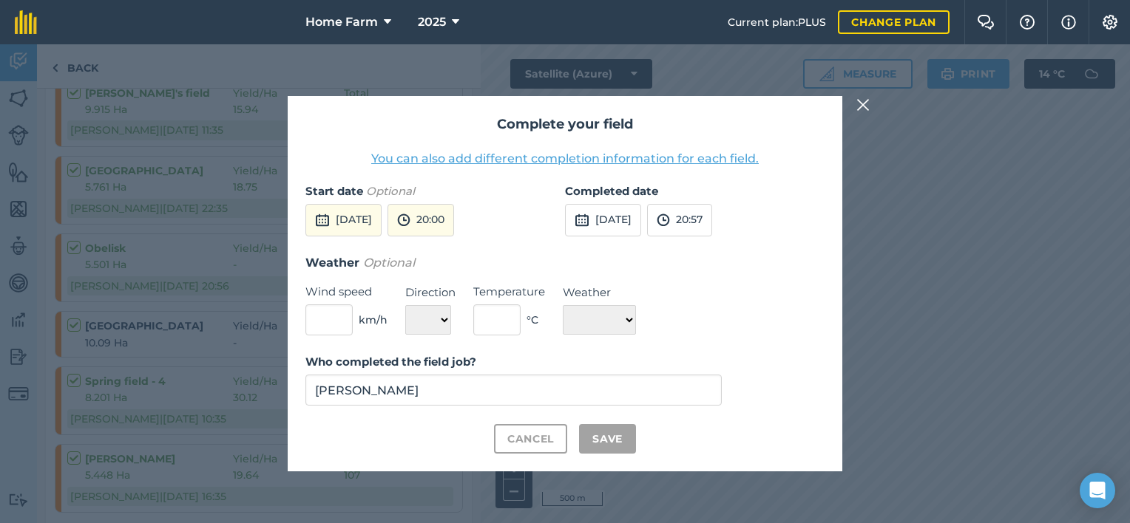
checkbox input "true"
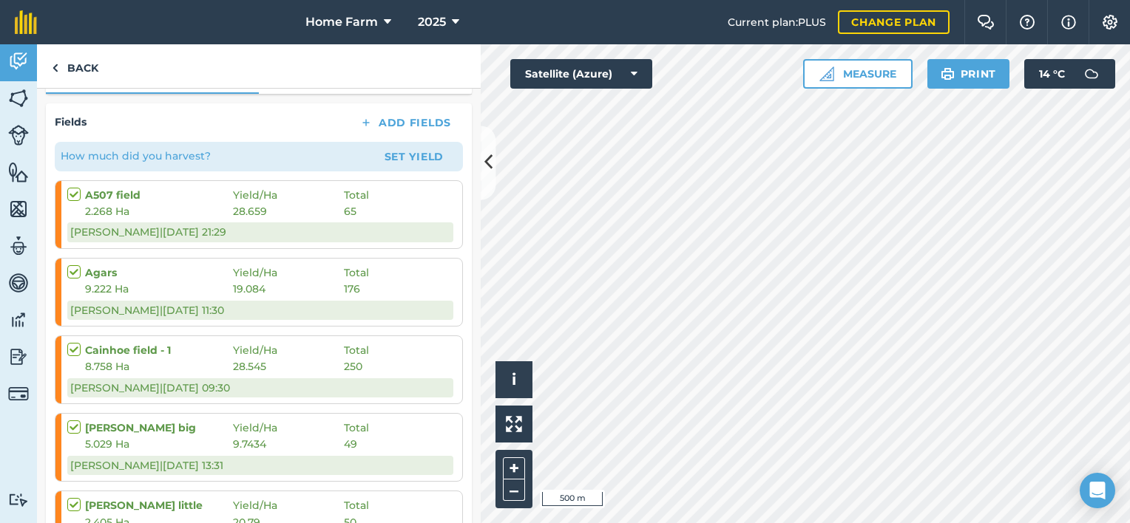
scroll to position [186, 0]
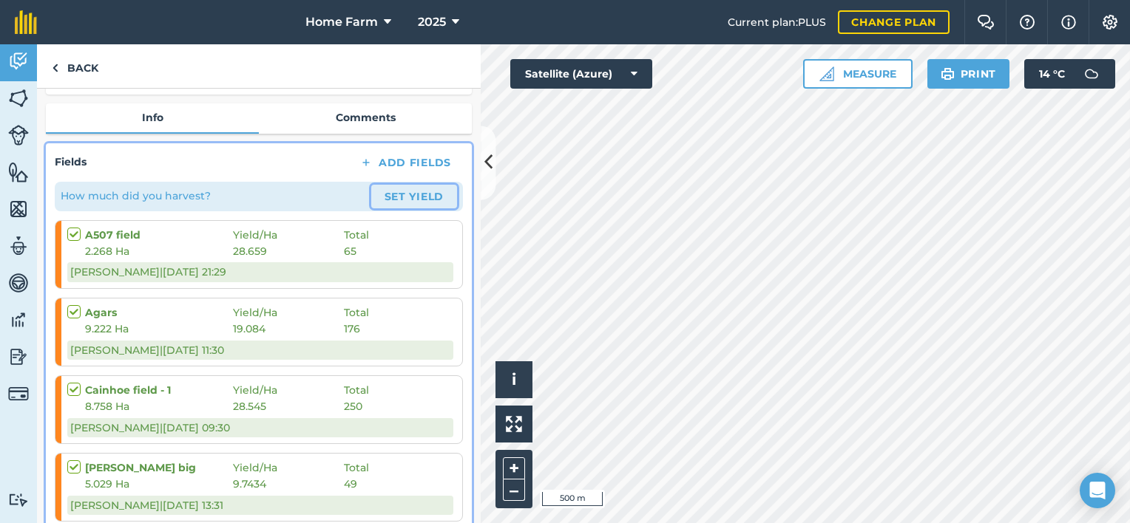
click at [390, 192] on button "Set Yield" at bounding box center [414, 197] width 86 height 24
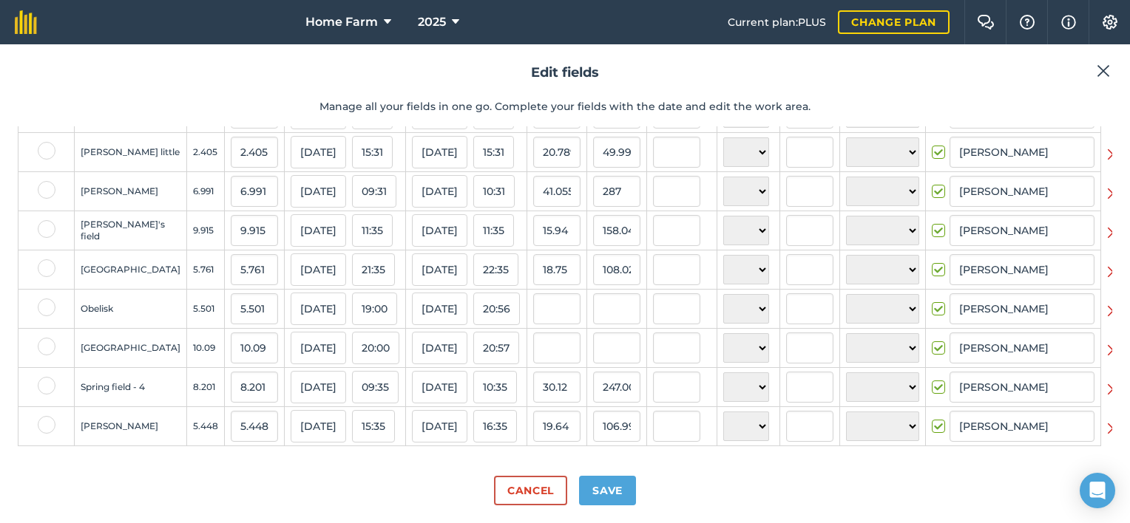
scroll to position [221, 0]
click at [600, 313] on input "text" at bounding box center [616, 308] width 47 height 31
type input "108"
type input "19.632794037447734"
click at [593, 351] on input "text" at bounding box center [616, 348] width 47 height 31
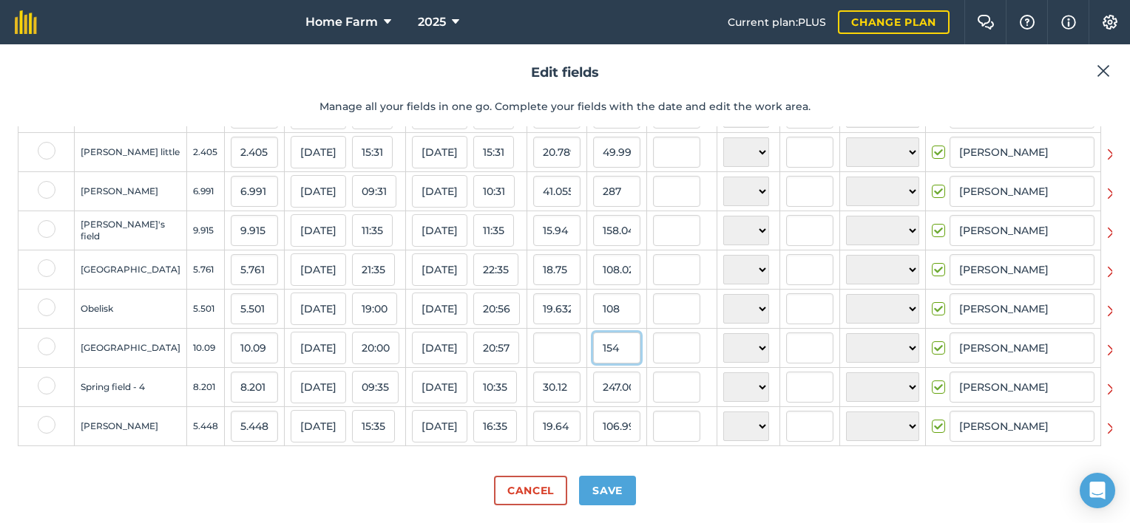
type input "154"
type input "15.262636273538156"
click at [601, 313] on input "108" at bounding box center [616, 308] width 47 height 31
type input "109"
type input "19.814579167424103"
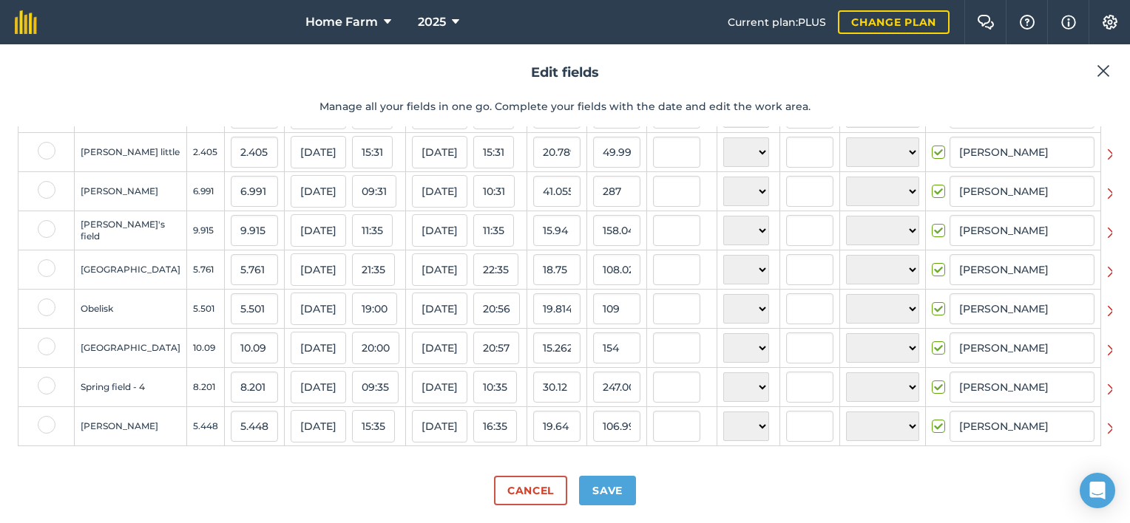
click at [768, 470] on div "Cancel Save" at bounding box center [565, 484] width 1094 height 41
click at [619, 498] on button "Save" at bounding box center [607, 491] width 57 height 30
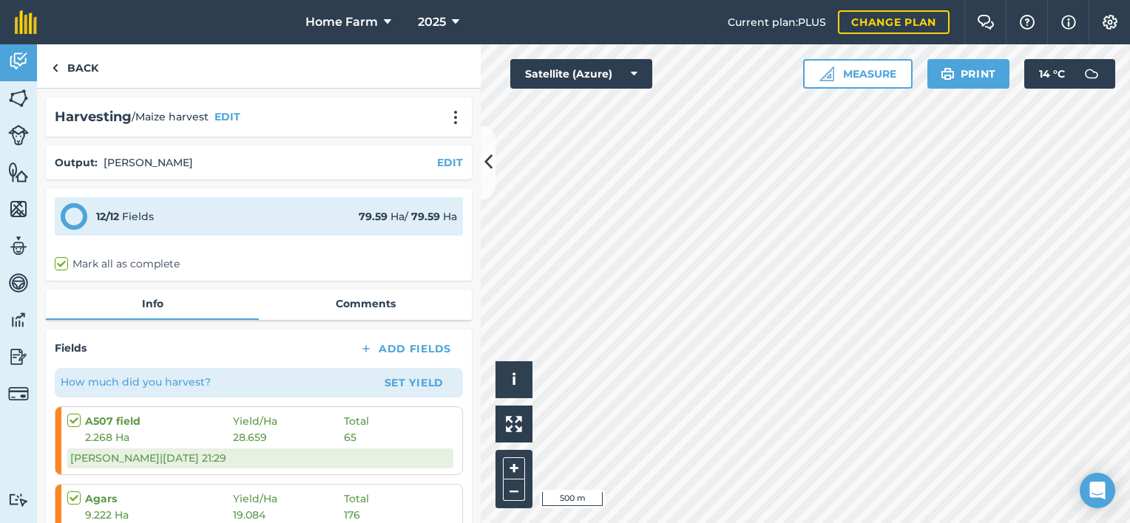
scroll to position [42, 0]
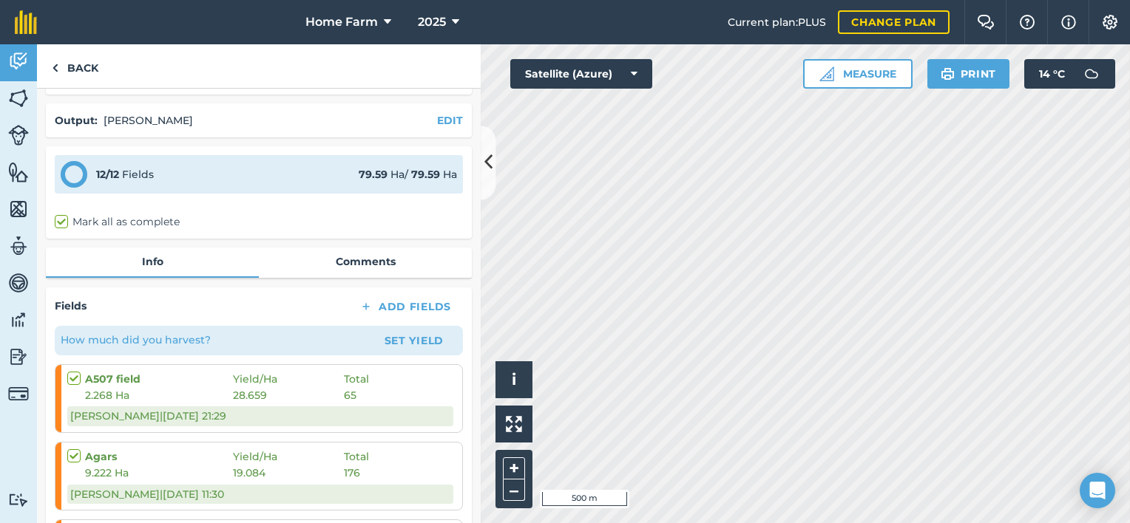
click at [825, 523] on html "Home Farm 2025 Current plan : PLUS Change plan Farm Chat Help Info Settings Hom…" at bounding box center [565, 261] width 1130 height 523
